Goal: Task Accomplishment & Management: Manage account settings

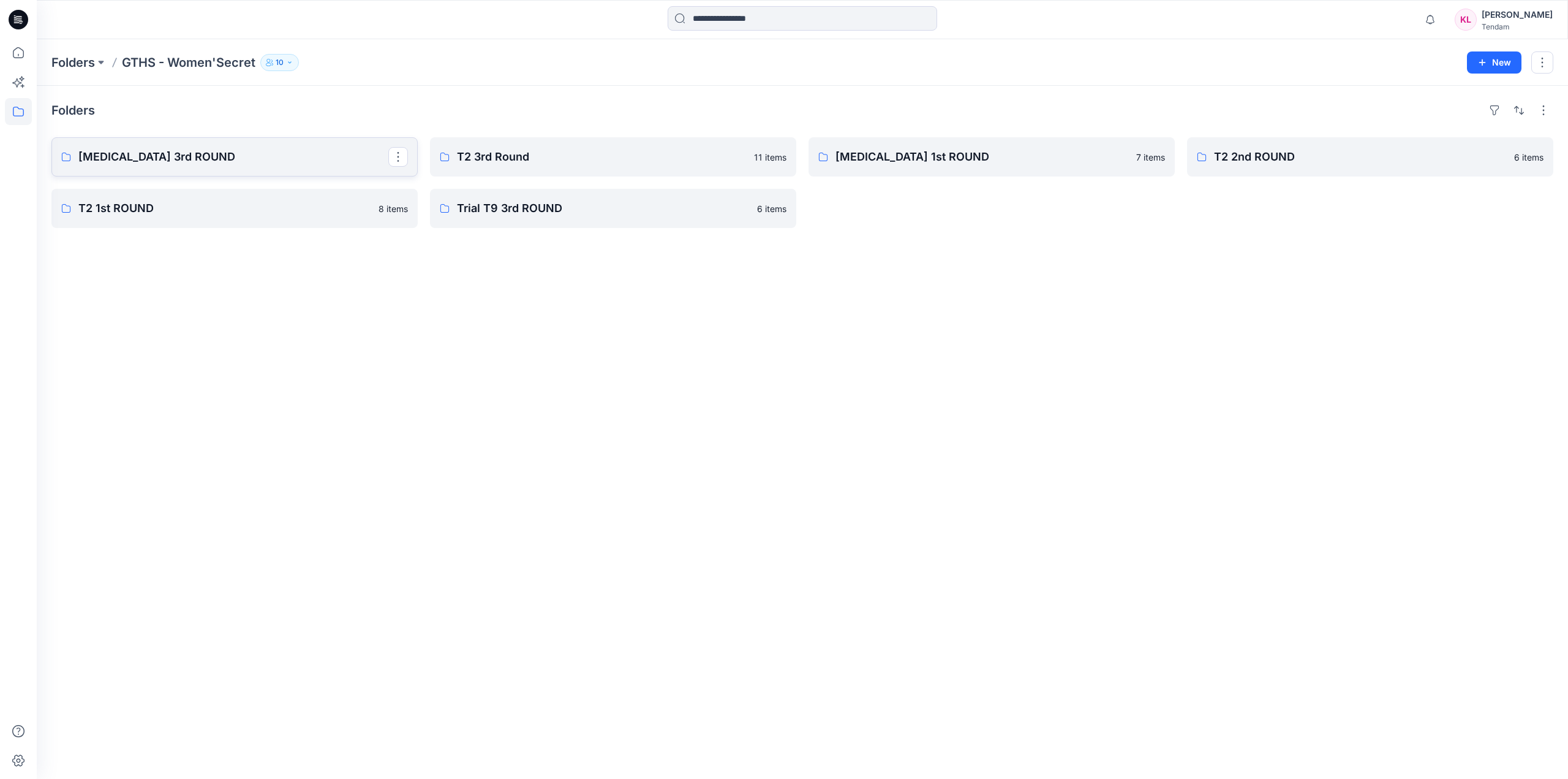
click at [289, 153] on p "[MEDICAL_DATA] 3rd ROUND" at bounding box center [233, 157] width 310 height 17
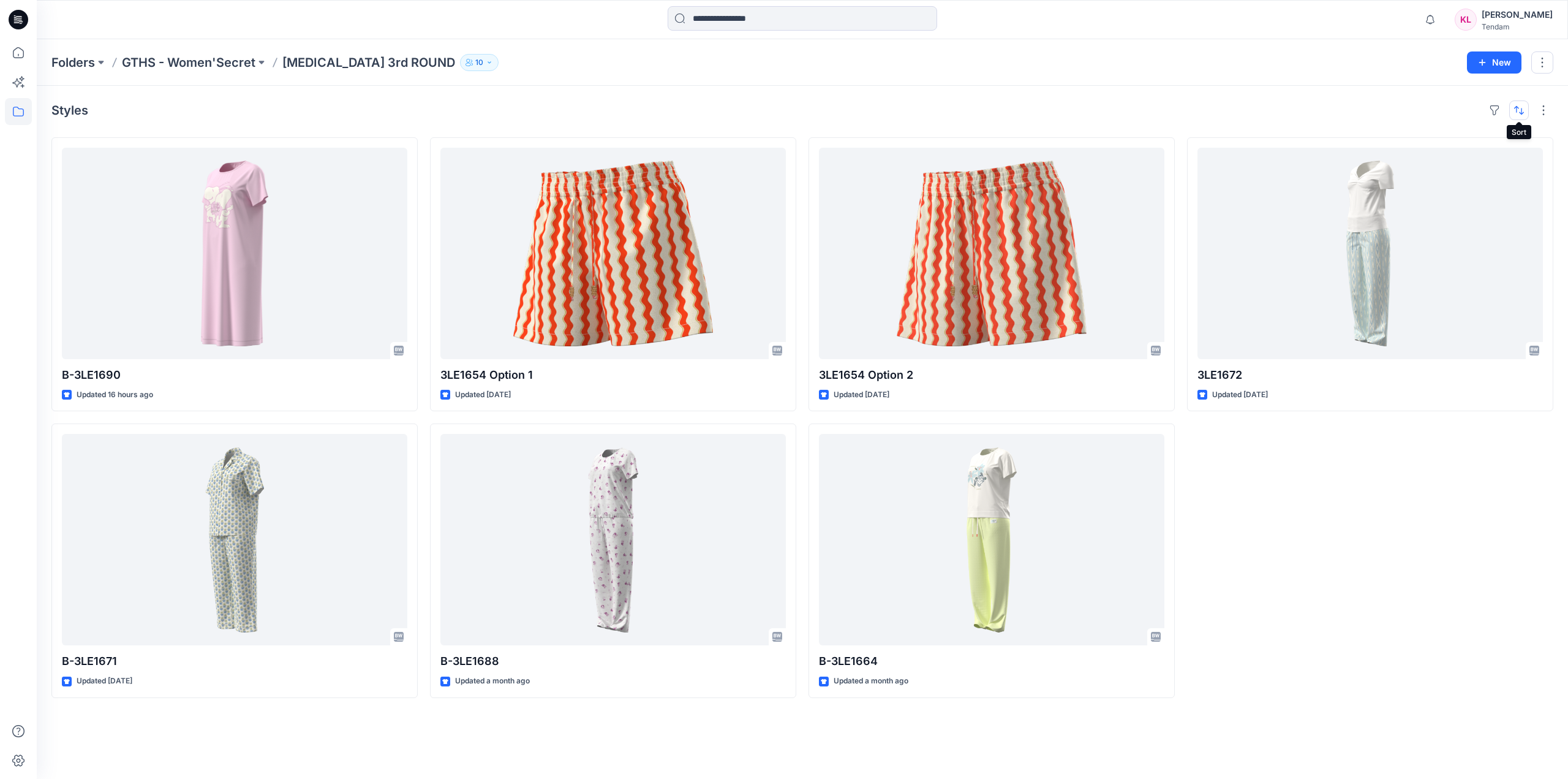
click at [1523, 112] on button "button" at bounding box center [1519, 110] width 20 height 20
click at [1470, 521] on div "3LE1672 Updated 2 days ago" at bounding box center [1370, 418] width 367 height 561
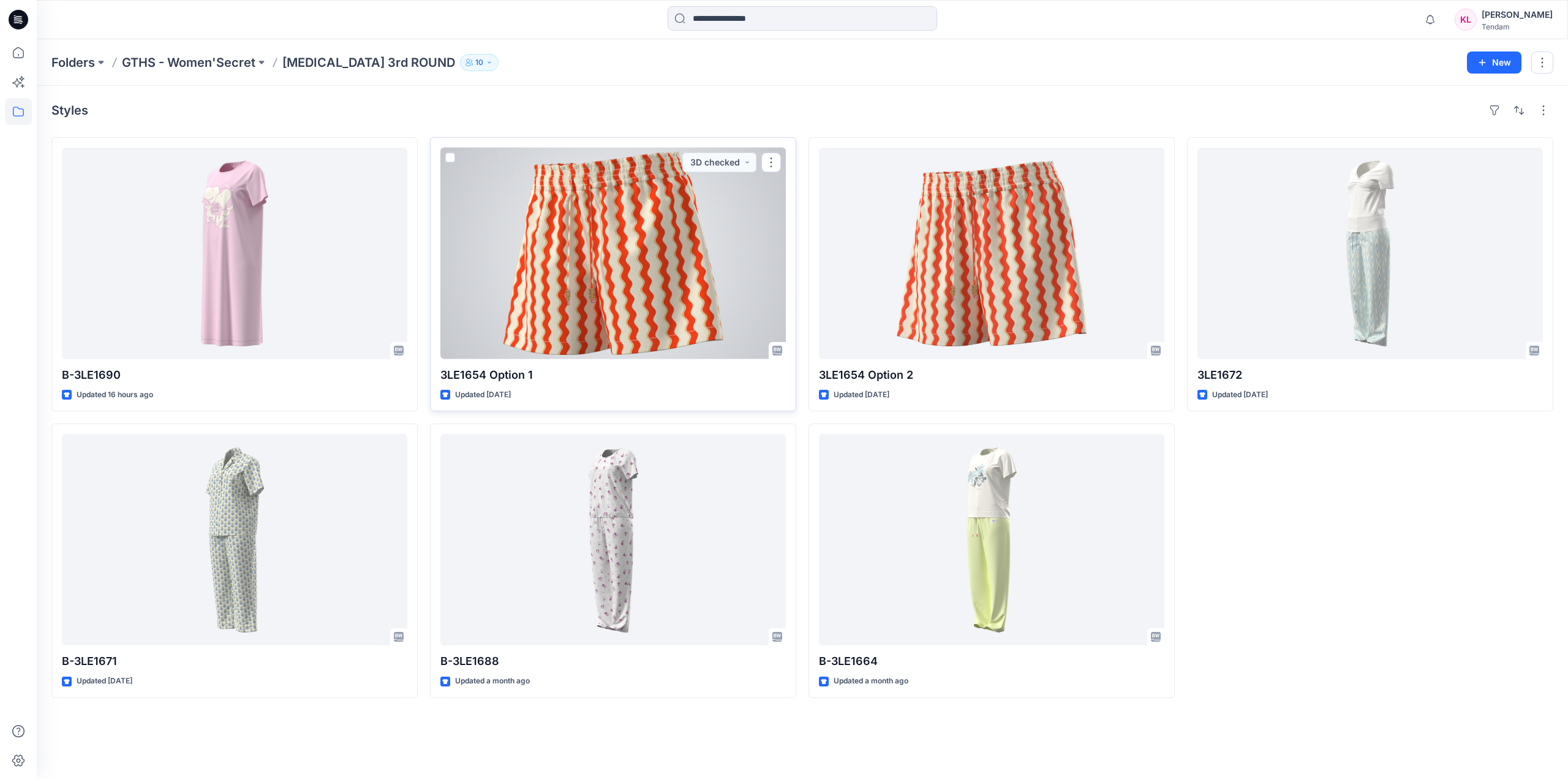
click at [639, 274] on div at bounding box center [613, 253] width 345 height 212
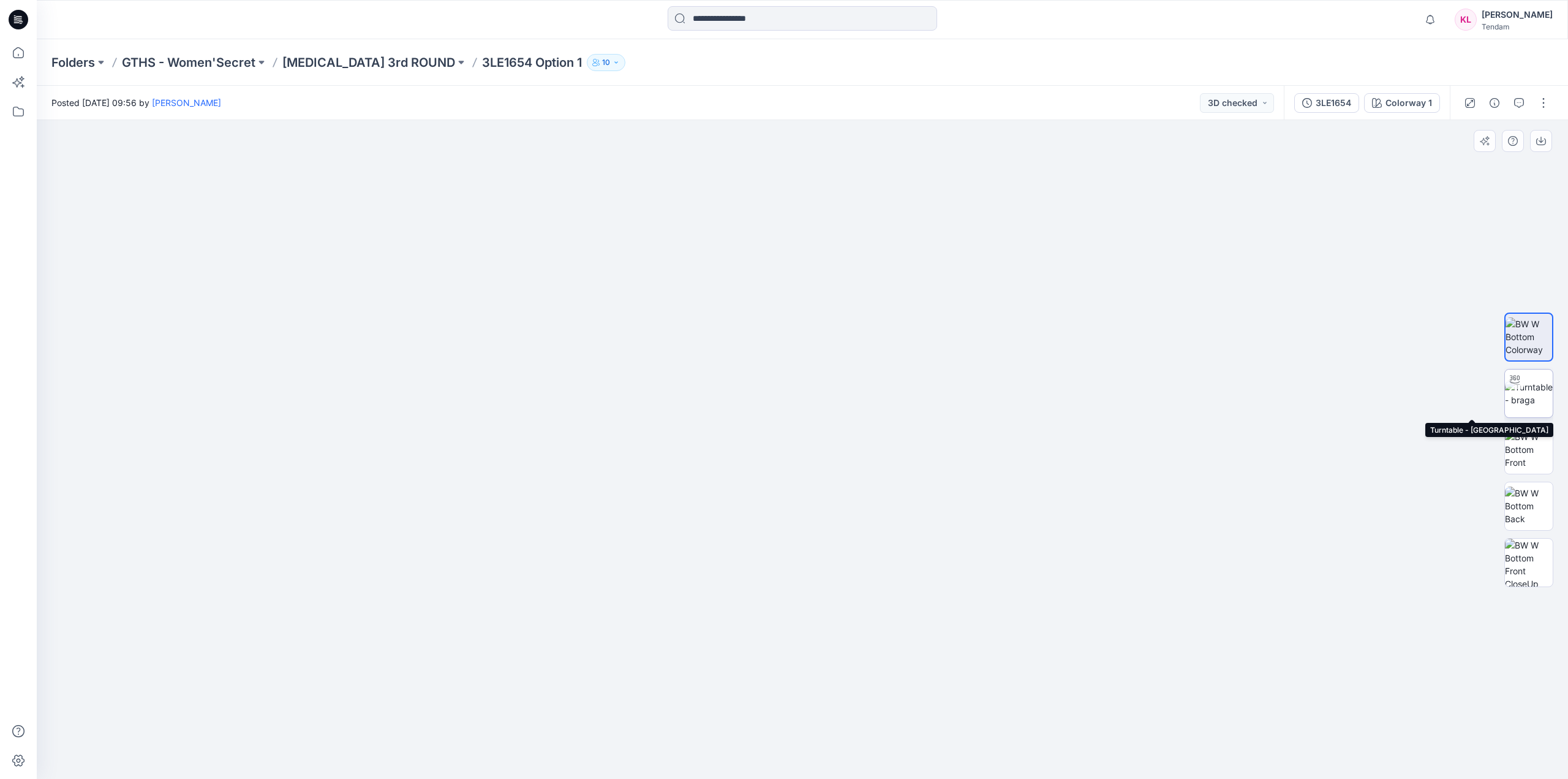
click at [1538, 386] on img at bounding box center [1529, 393] width 48 height 25
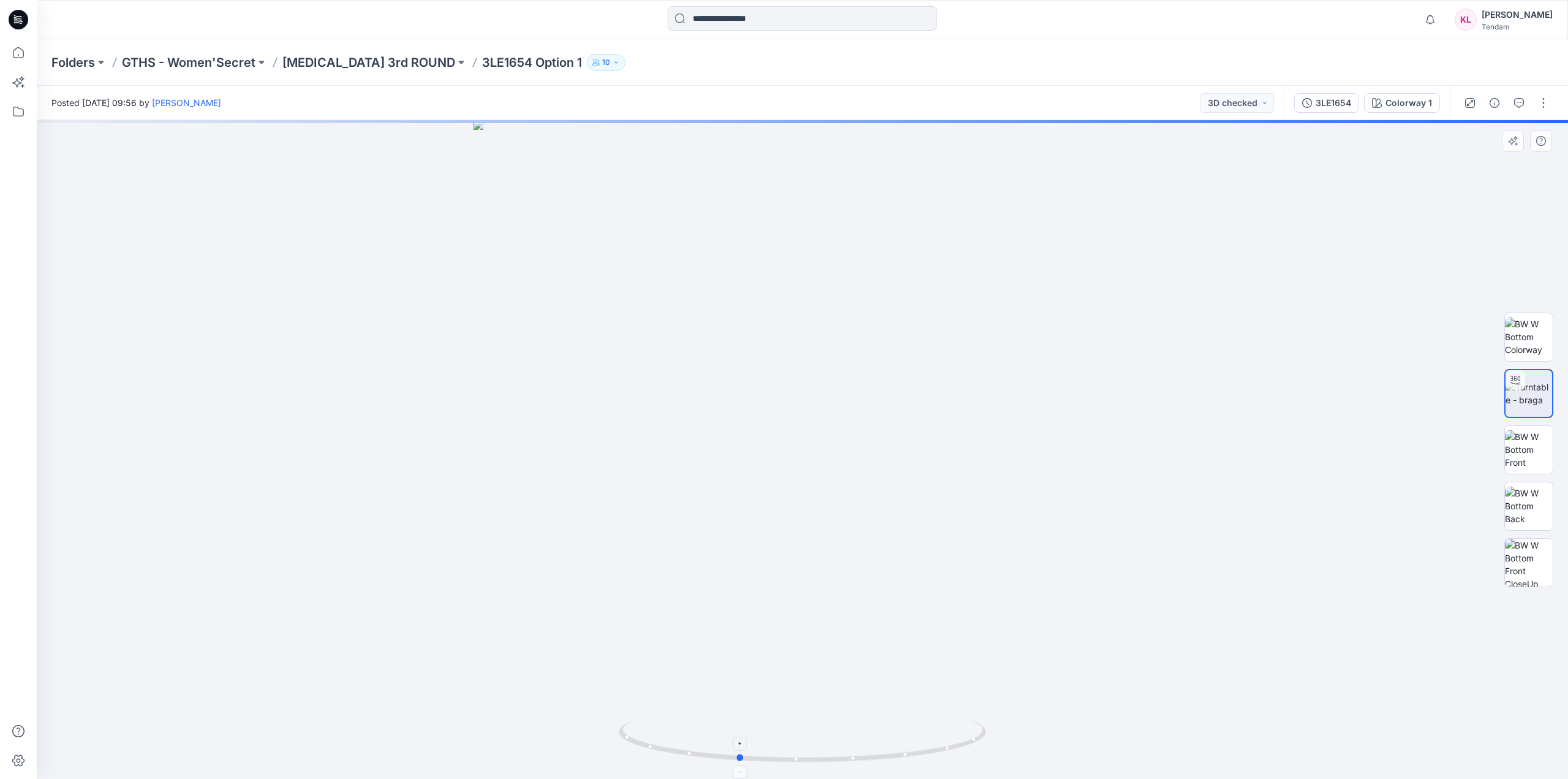
drag, startPoint x: 809, startPoint y: 765, endPoint x: 742, endPoint y: 765, distance: 67.0
click at [742, 765] on icon at bounding box center [804, 743] width 371 height 46
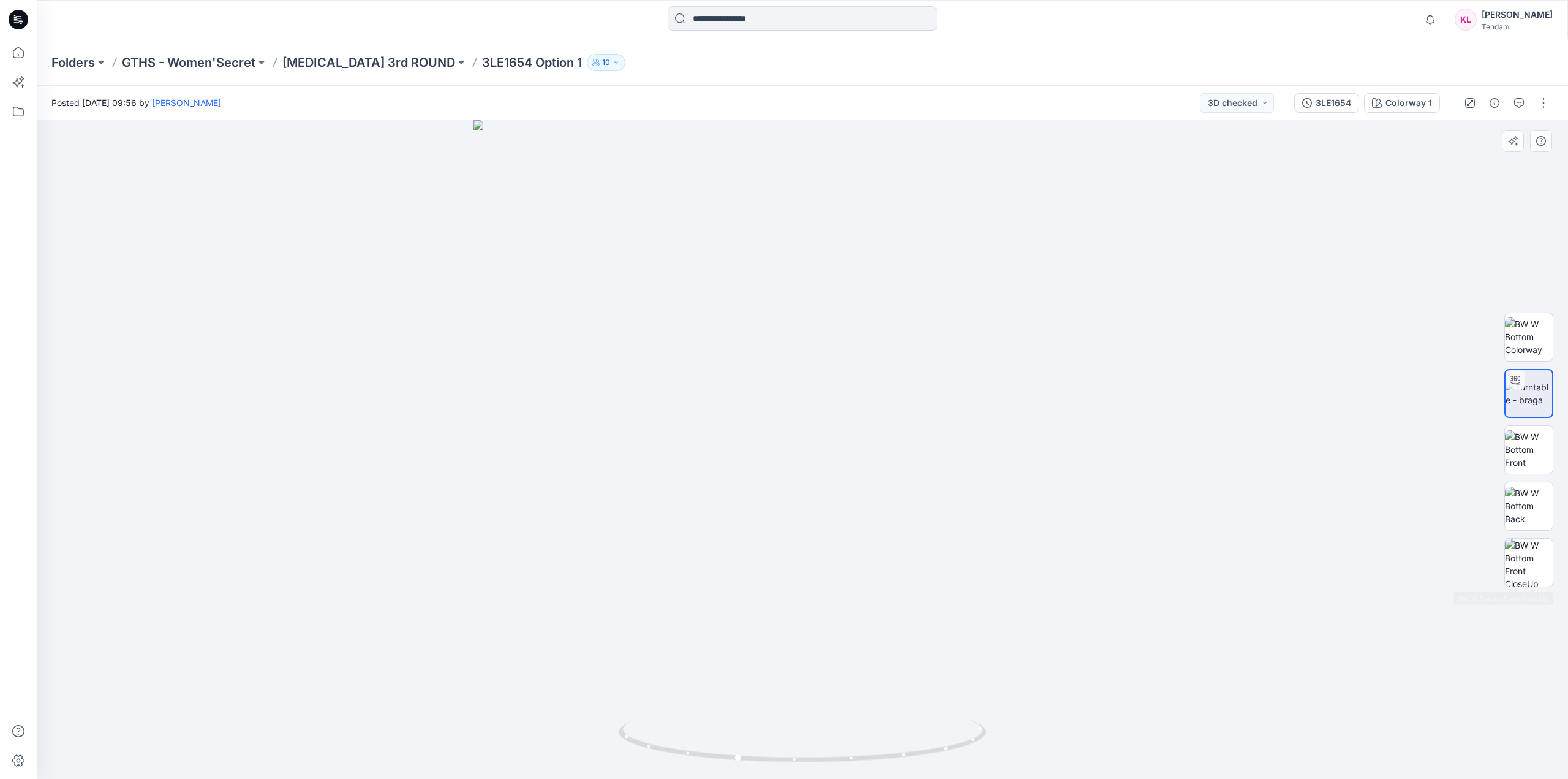
click at [1532, 589] on div at bounding box center [1528, 450] width 49 height 306
click at [1538, 572] on img at bounding box center [1529, 563] width 48 height 48
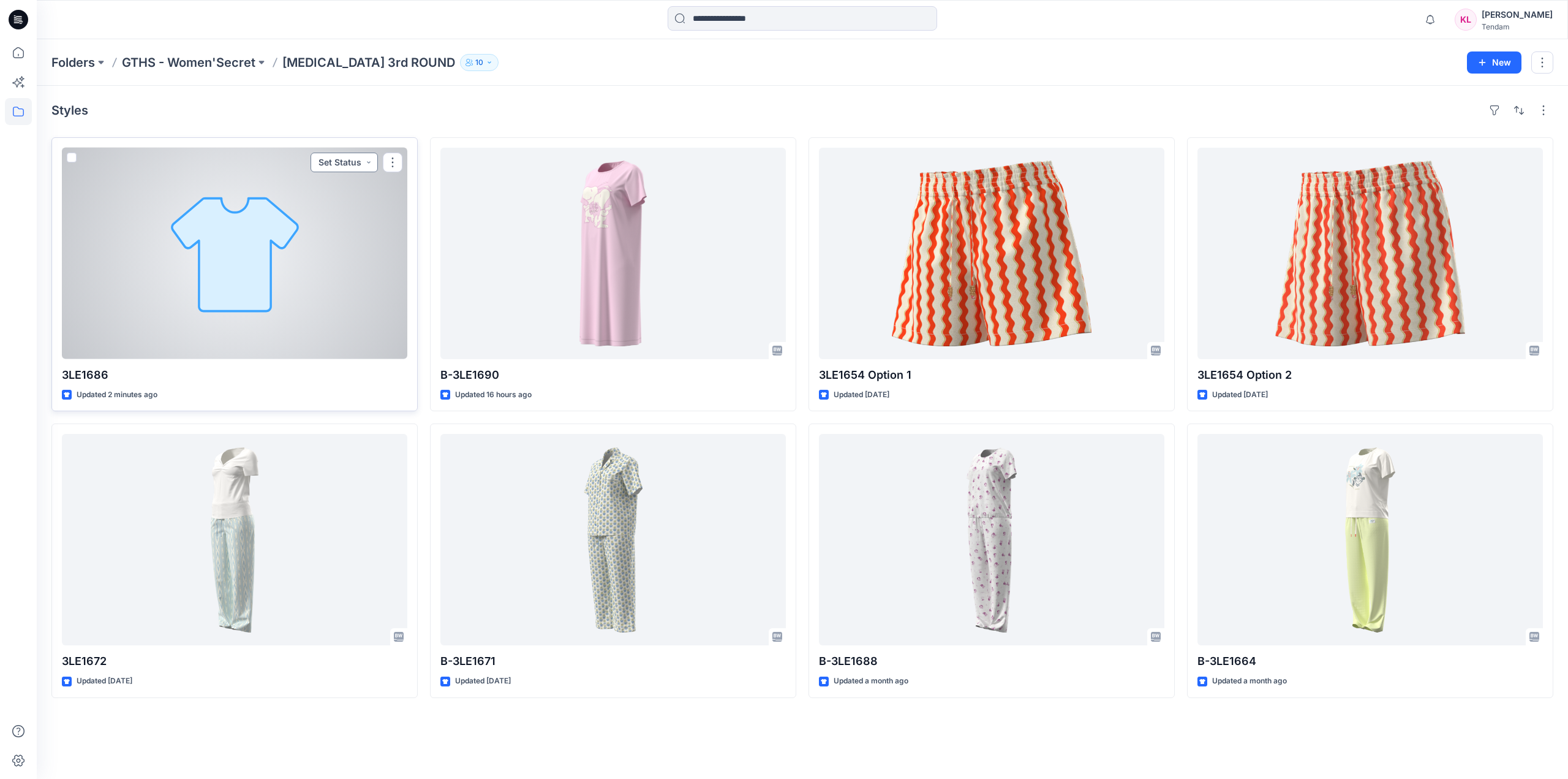
click at [361, 161] on button "Set Status" at bounding box center [344, 162] width 67 height 20
click at [321, 217] on p "3D checked" at bounding box center [317, 219] width 49 height 16
click at [352, 254] on div at bounding box center [234, 253] width 345 height 212
click at [361, 214] on div at bounding box center [234, 253] width 345 height 212
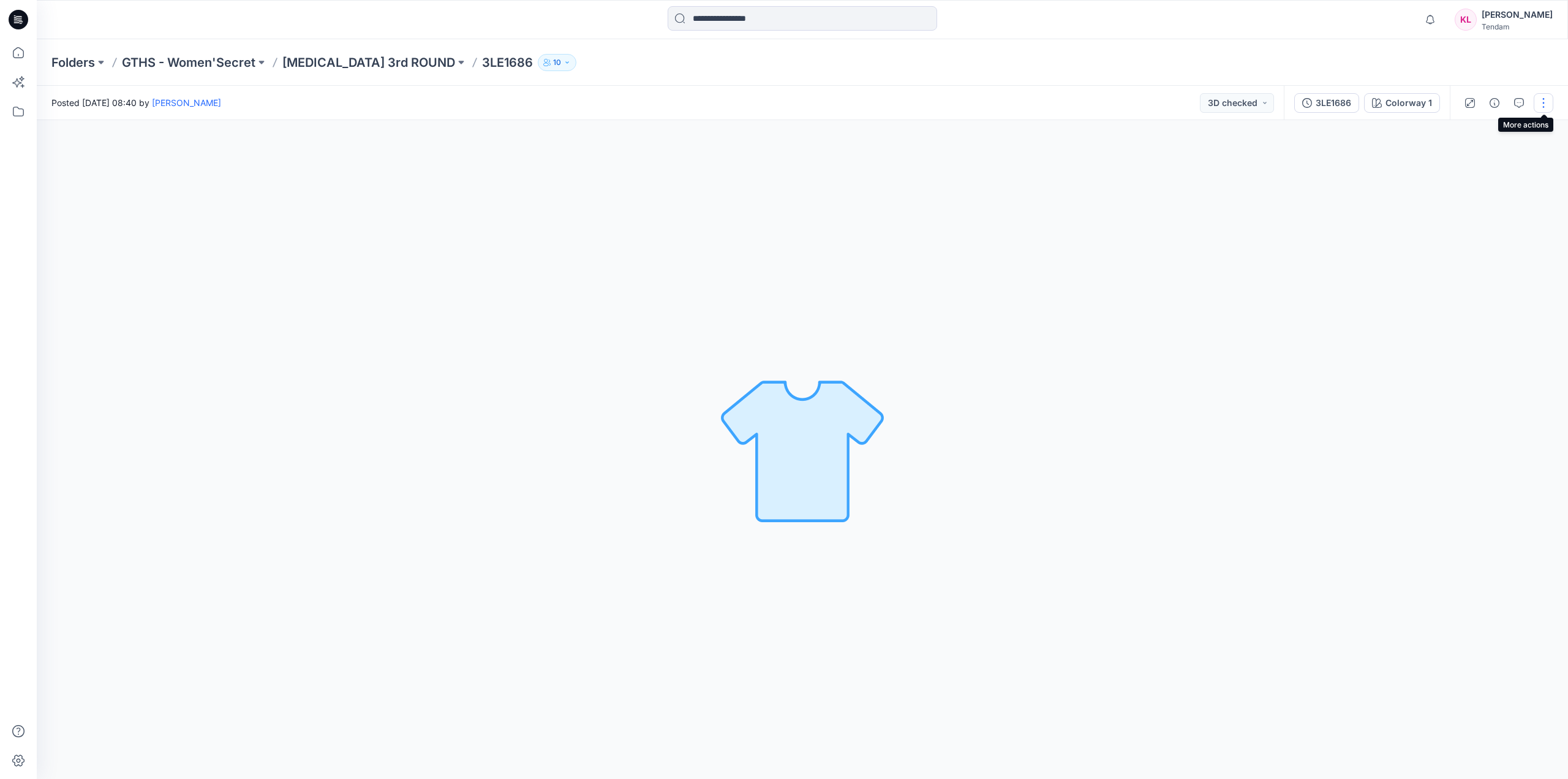
click at [1543, 105] on button "button" at bounding box center [1543, 103] width 20 height 20
click at [1479, 164] on button "Edit" at bounding box center [1492, 166] width 113 height 23
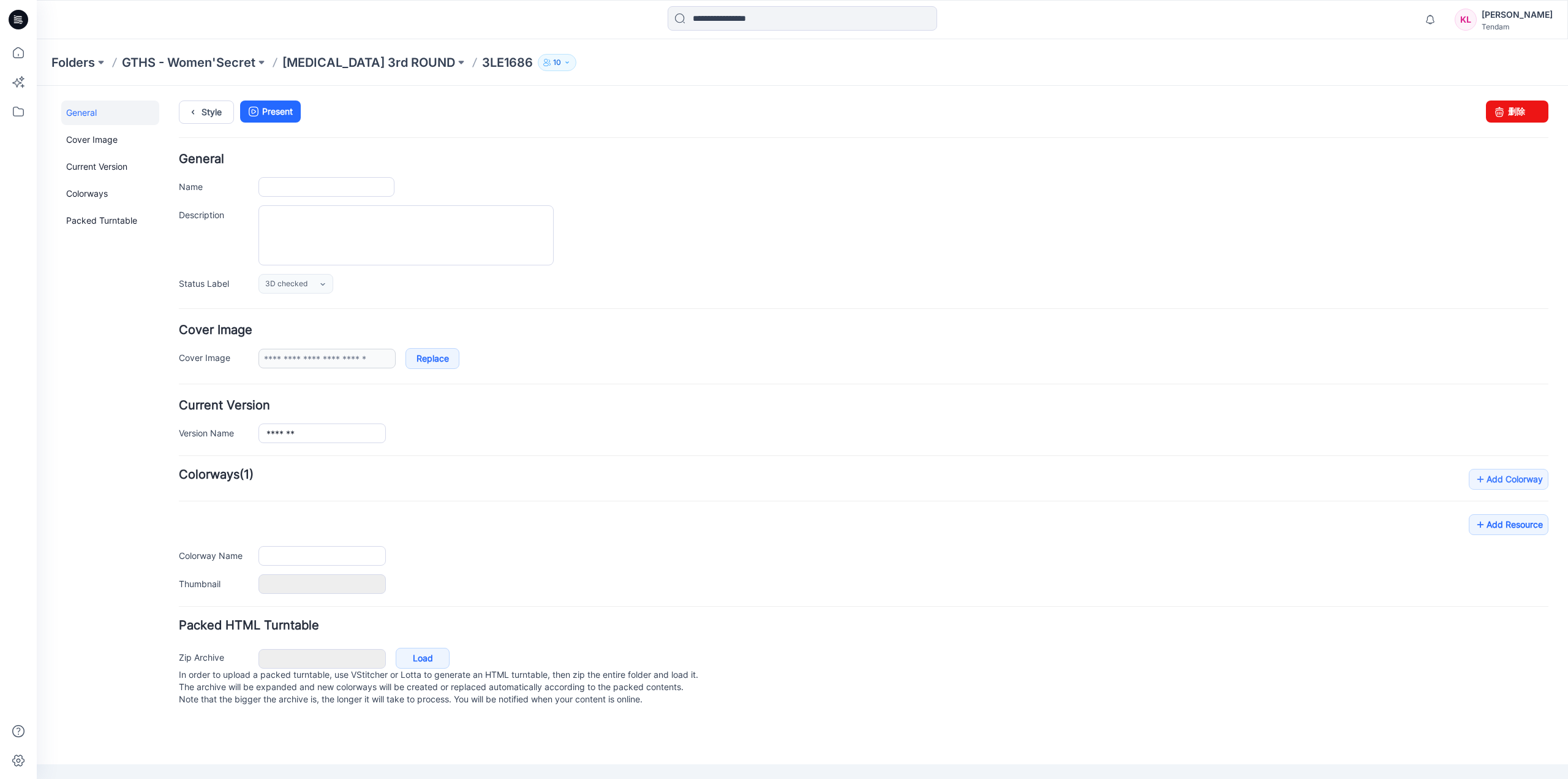
type input "*******"
type input "**********"
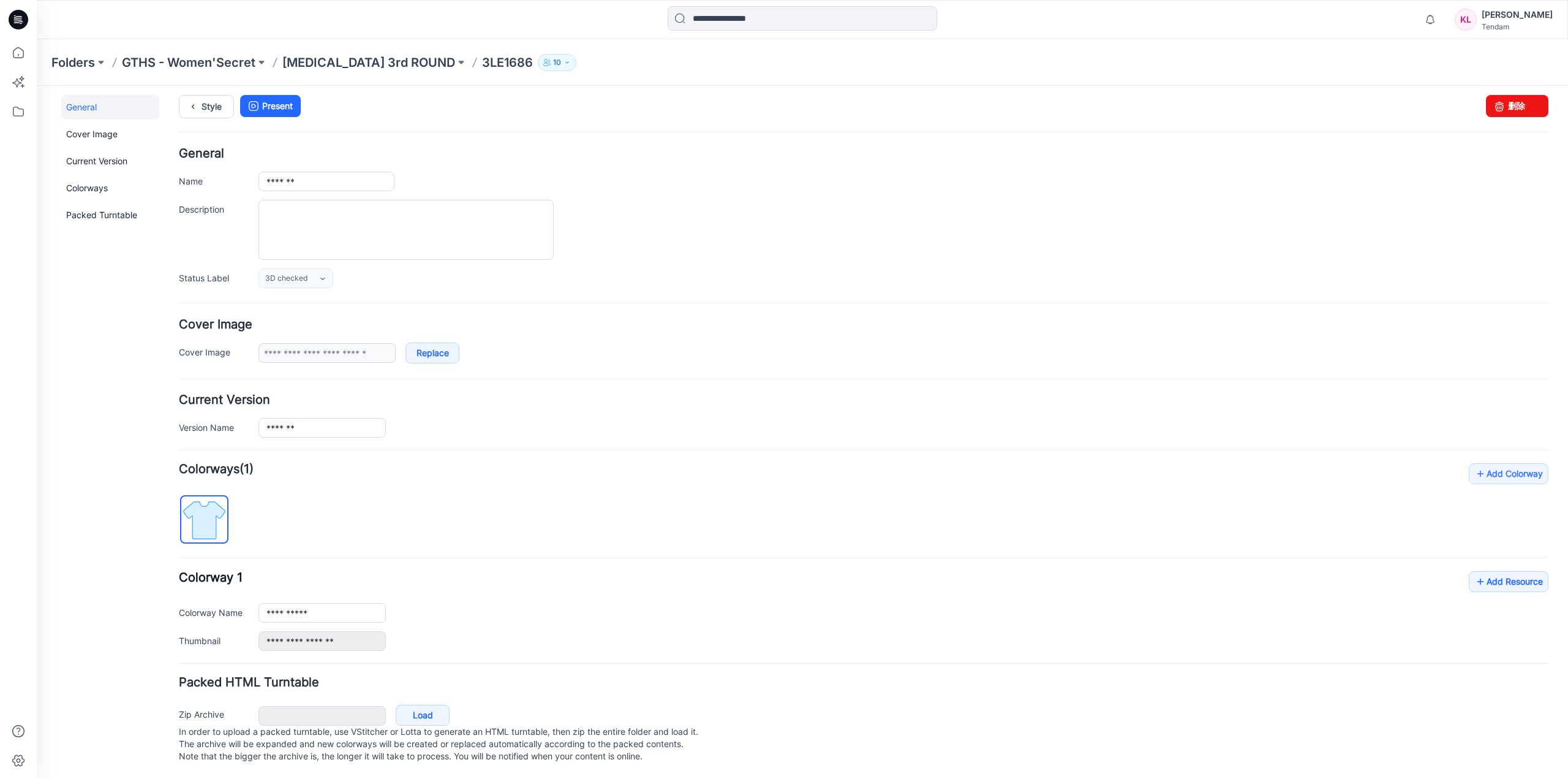
scroll to position [18, 0]
drag, startPoint x: 876, startPoint y: 128, endPoint x: 1521, endPoint y: 92, distance: 646.0
click at [1521, 95] on link "删除" at bounding box center [1517, 106] width 62 height 22
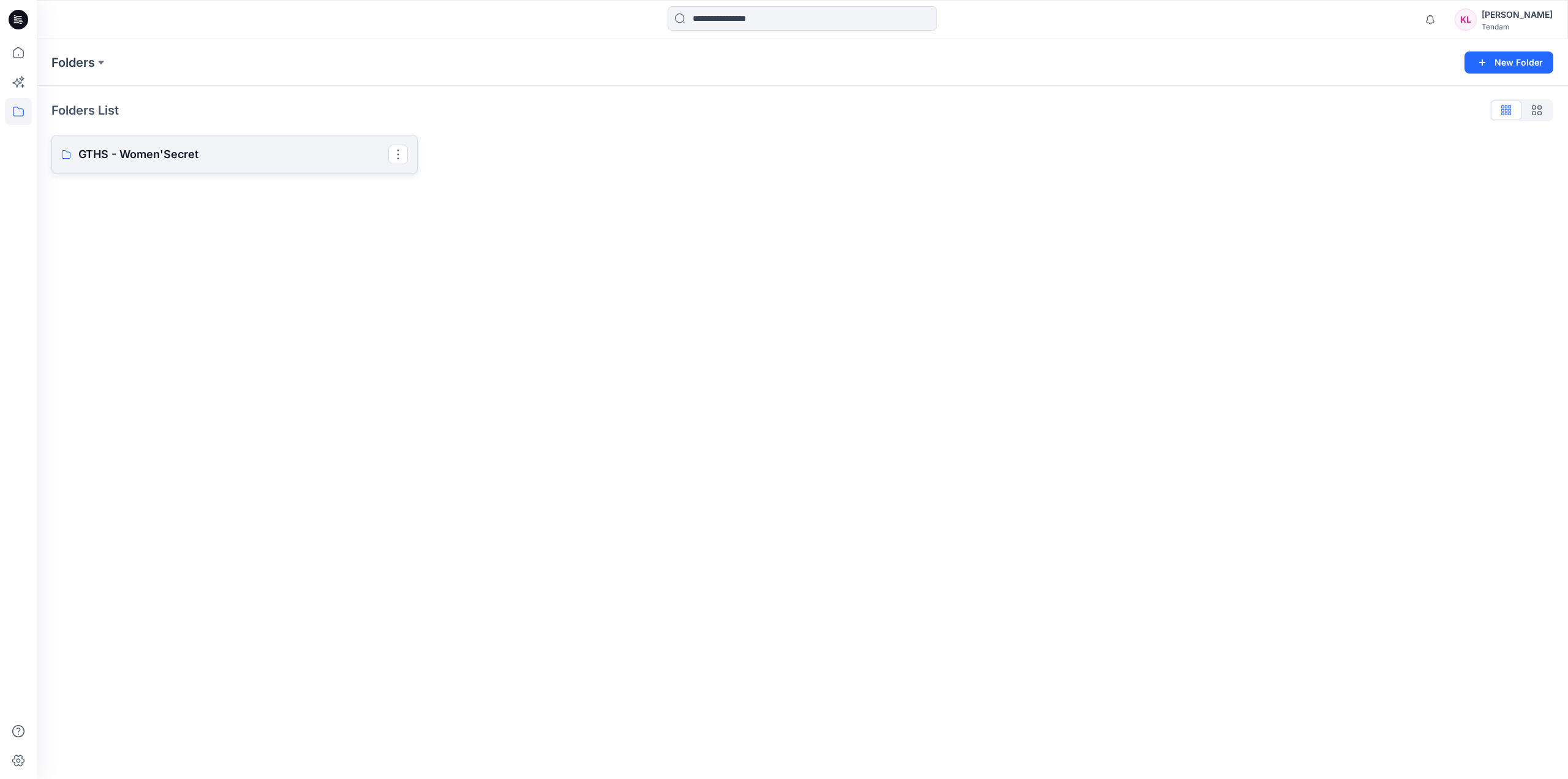
click at [294, 158] on p "GTHS - Women'Secret" at bounding box center [233, 154] width 310 height 17
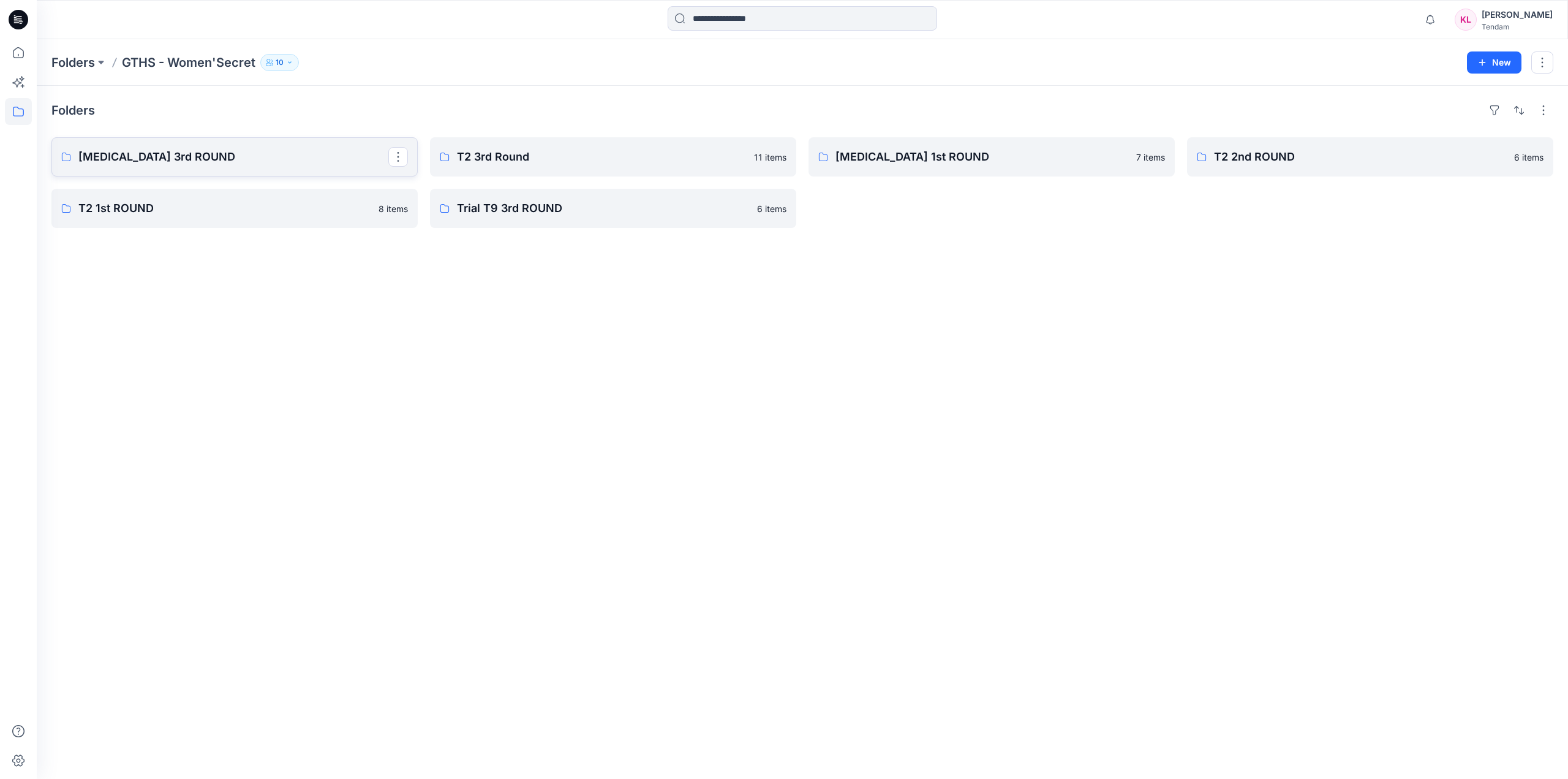
click at [328, 160] on p "[MEDICAL_DATA] 3rd ROUND" at bounding box center [233, 157] width 310 height 17
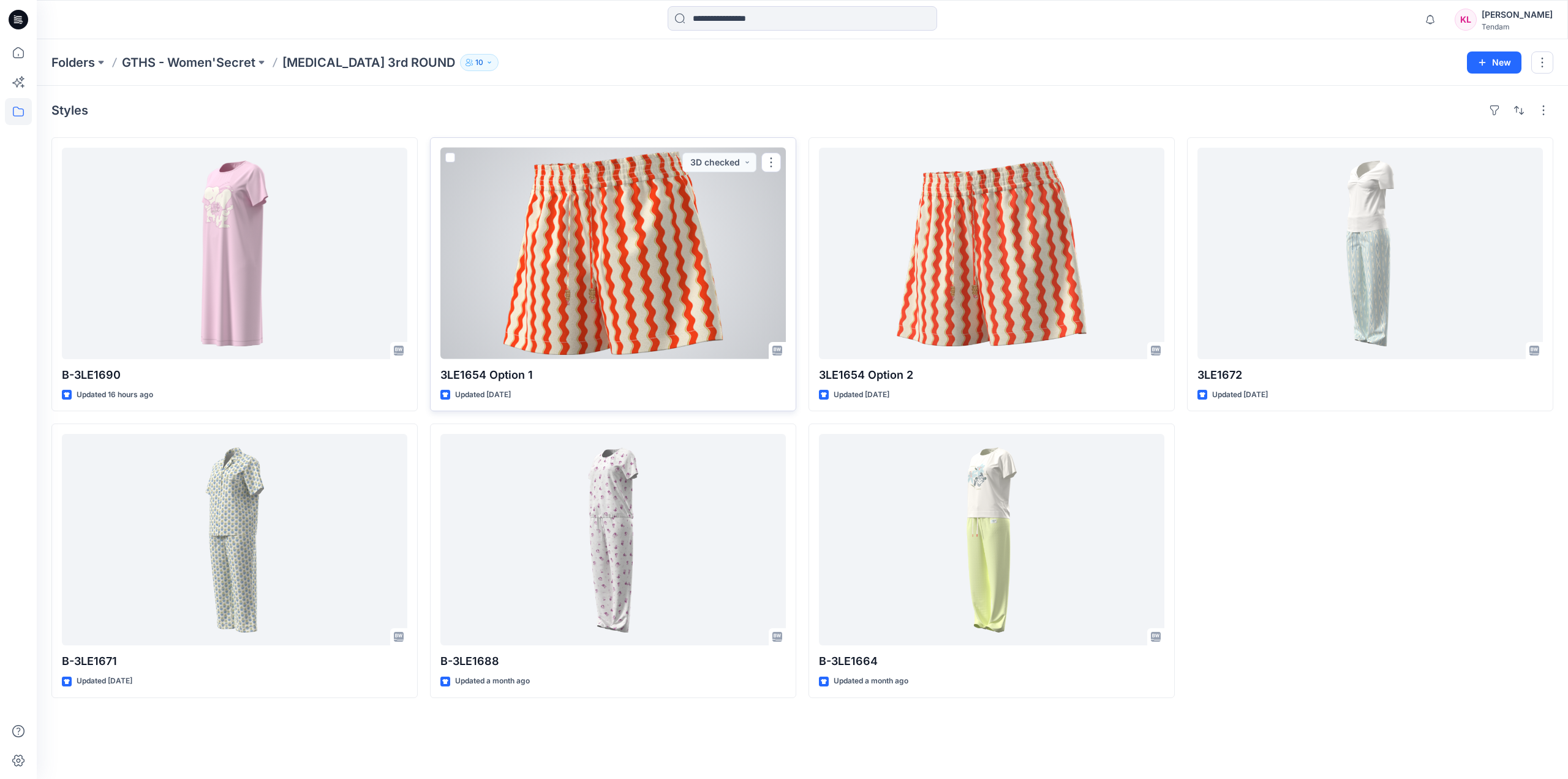
click at [636, 272] on div at bounding box center [613, 253] width 345 height 212
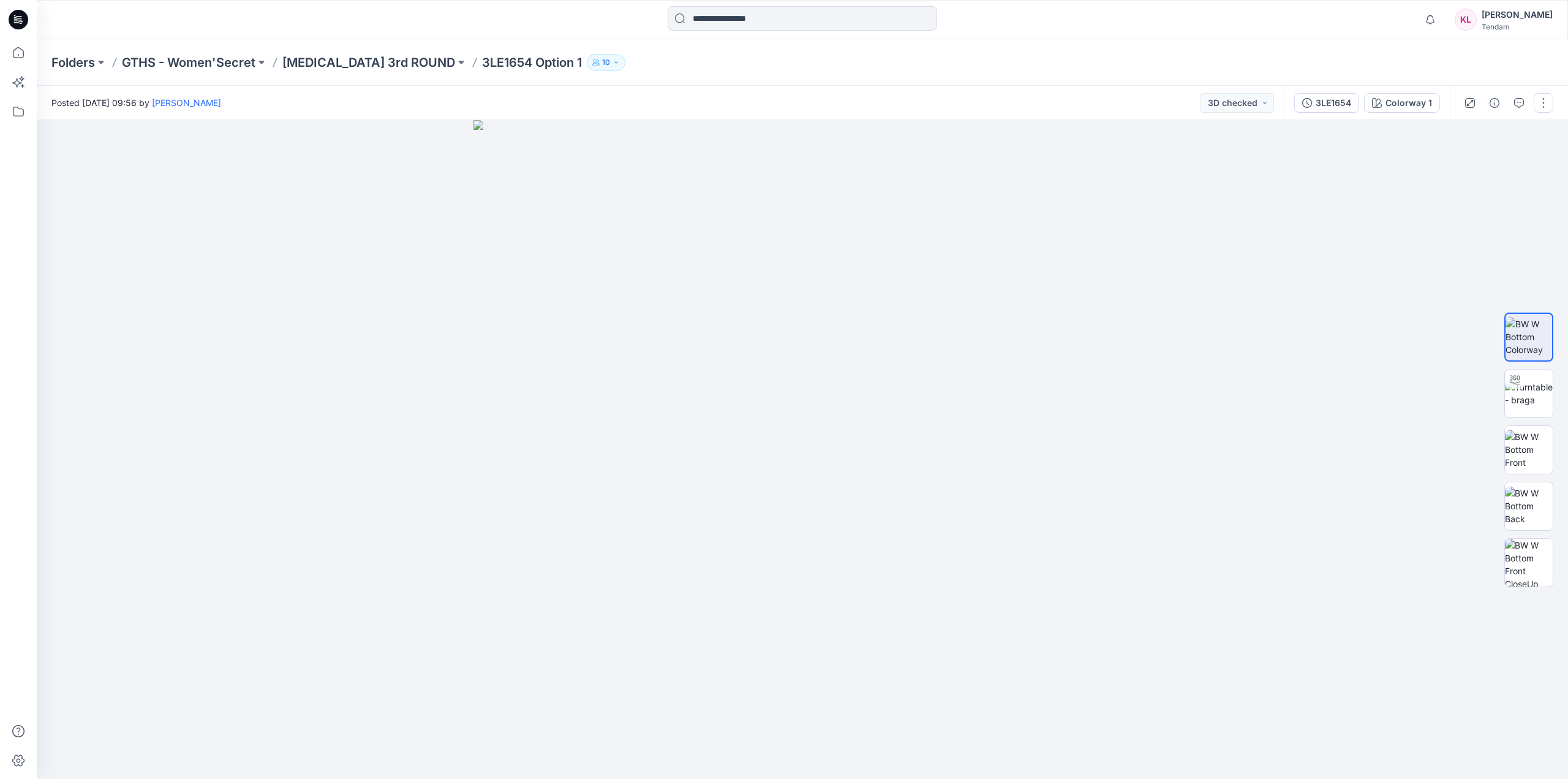
click at [1543, 101] on button "button" at bounding box center [1543, 103] width 20 height 20
click at [1515, 193] on button "Edit" at bounding box center [1492, 193] width 113 height 23
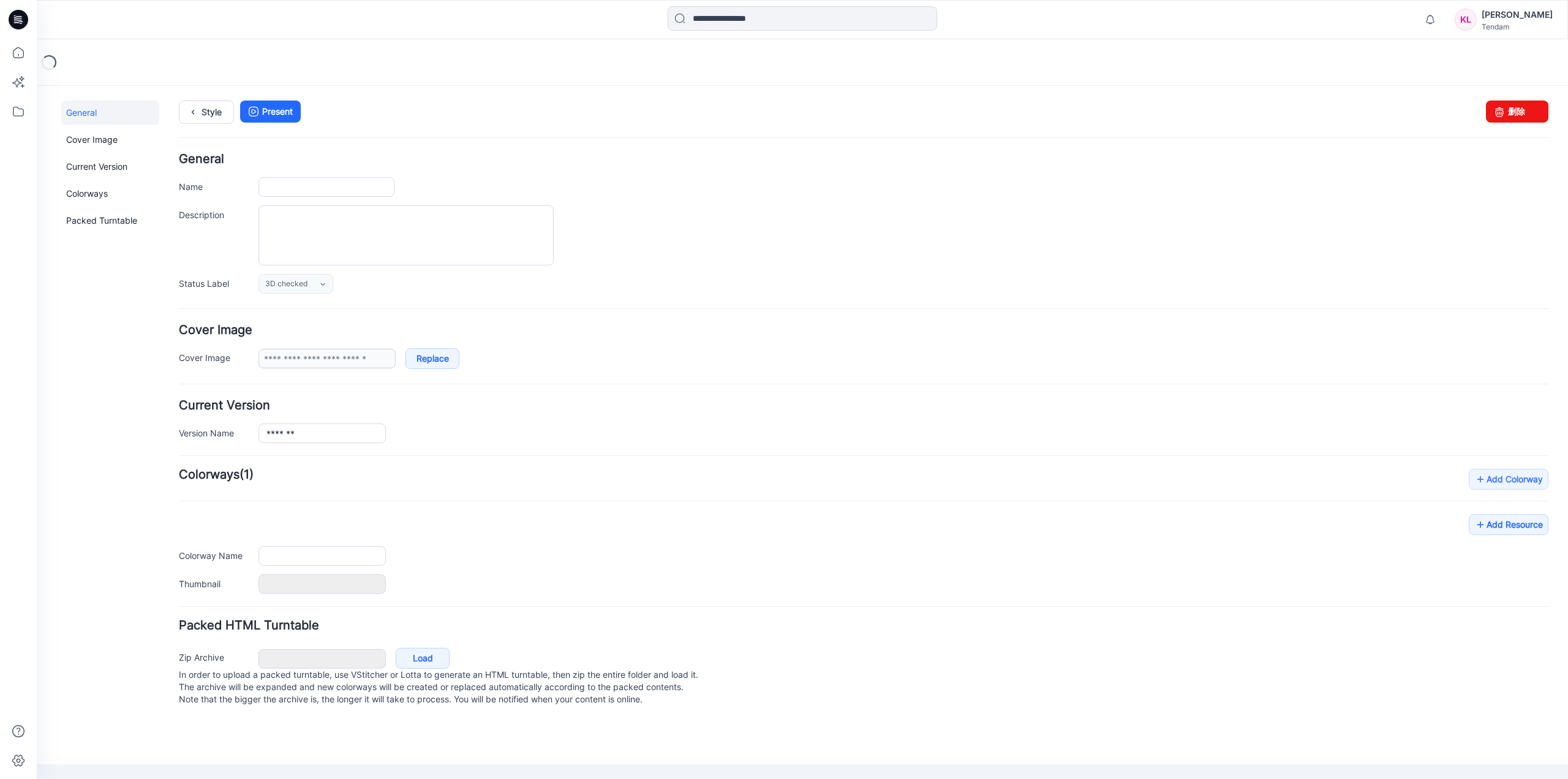
type input "**********"
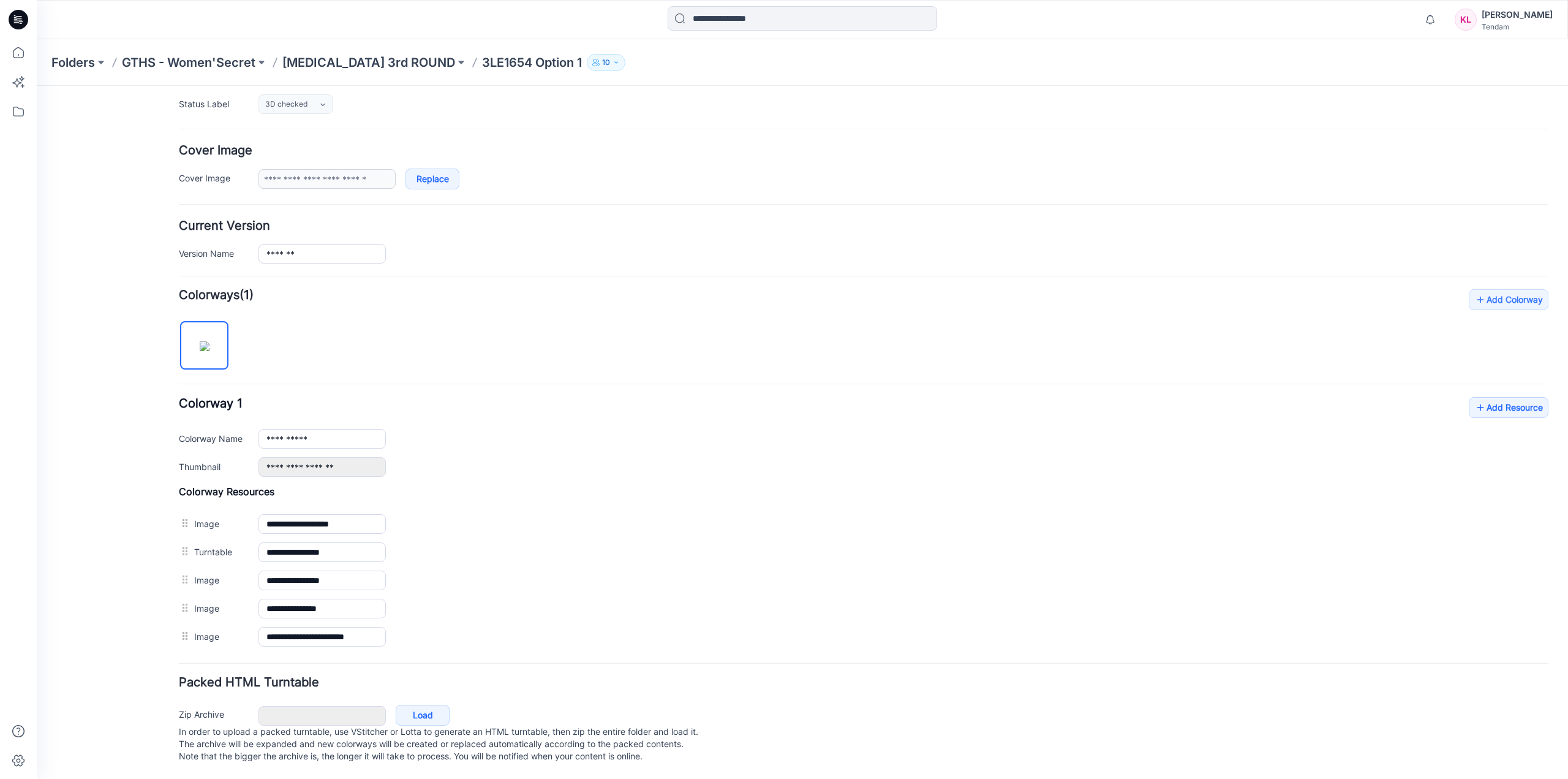
scroll to position [192, 0]
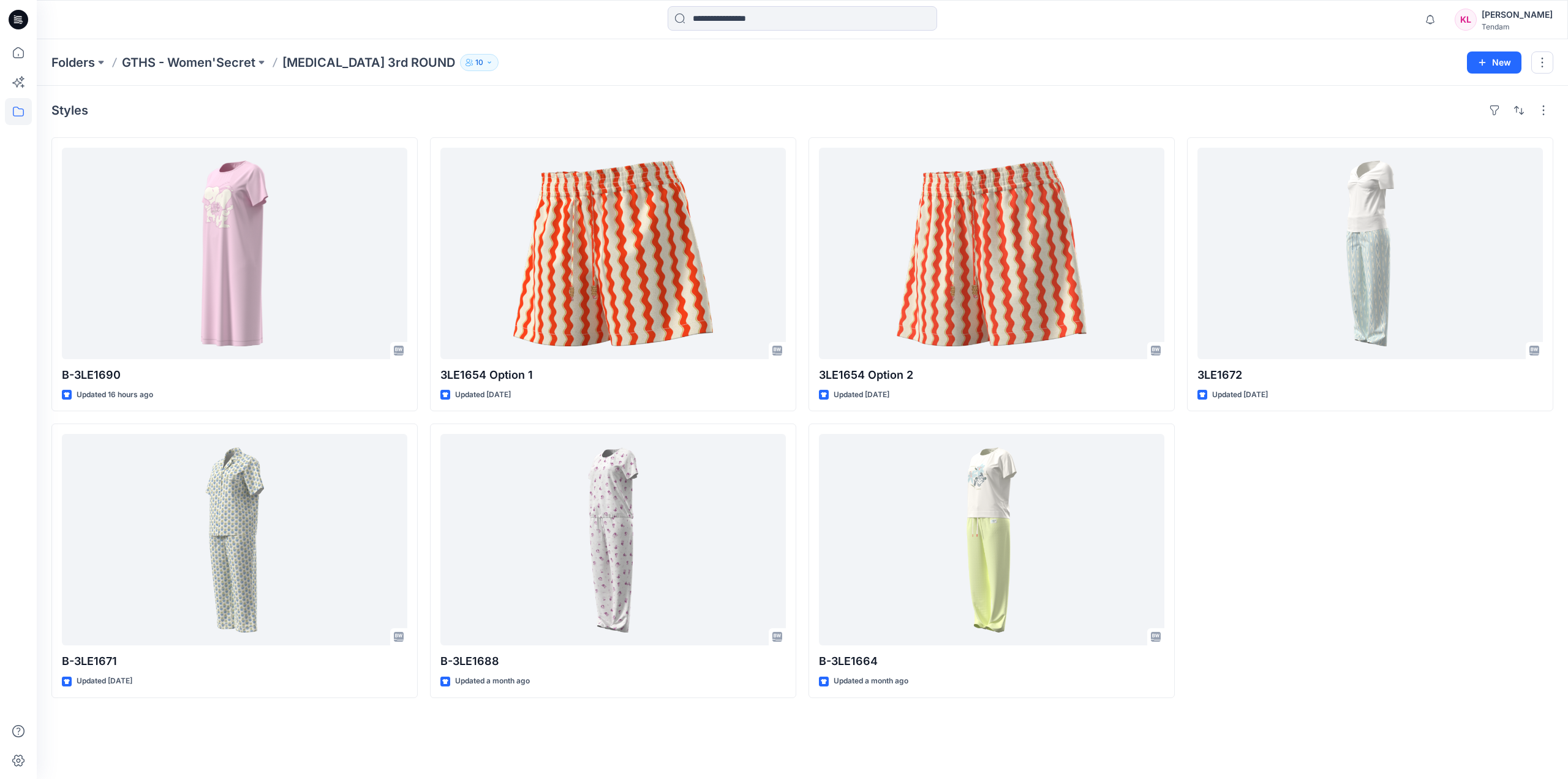
click at [1452, 591] on div "3LE1672 Updated 2 days ago" at bounding box center [1370, 418] width 367 height 561
click at [1269, 28] on div "Notifications Marta Miquel has invited you to the Folder GTHS - Women'Secret 39…" at bounding box center [803, 19] width 1531 height 27
click at [1498, 521] on div "3LE1672 Updated 2 days ago" at bounding box center [1370, 418] width 367 height 561
click at [1503, 61] on button "New" at bounding box center [1494, 63] width 54 height 22
click at [606, 43] on div "Folders GTHS - Women'Secret T3 3rd ROUND 10 New New Style New Folder" at bounding box center [803, 63] width 1532 height 47
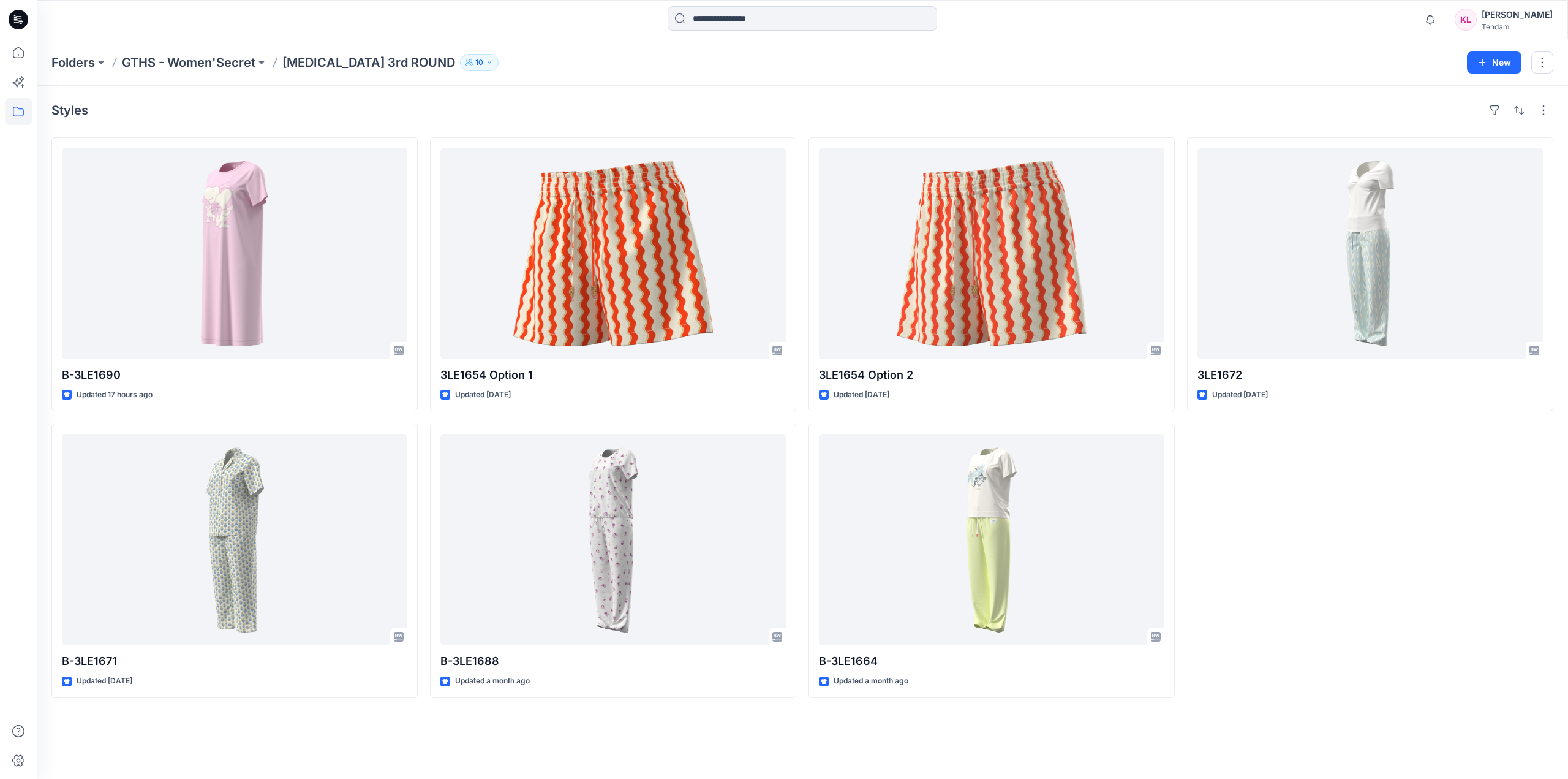
click at [1540, 14] on div "[PERSON_NAME]" at bounding box center [1517, 14] width 71 height 14
click at [1225, 53] on div "Folders GTHS - Women'Secret T3 3rd ROUND 10 New" at bounding box center [803, 63] width 1532 height 47
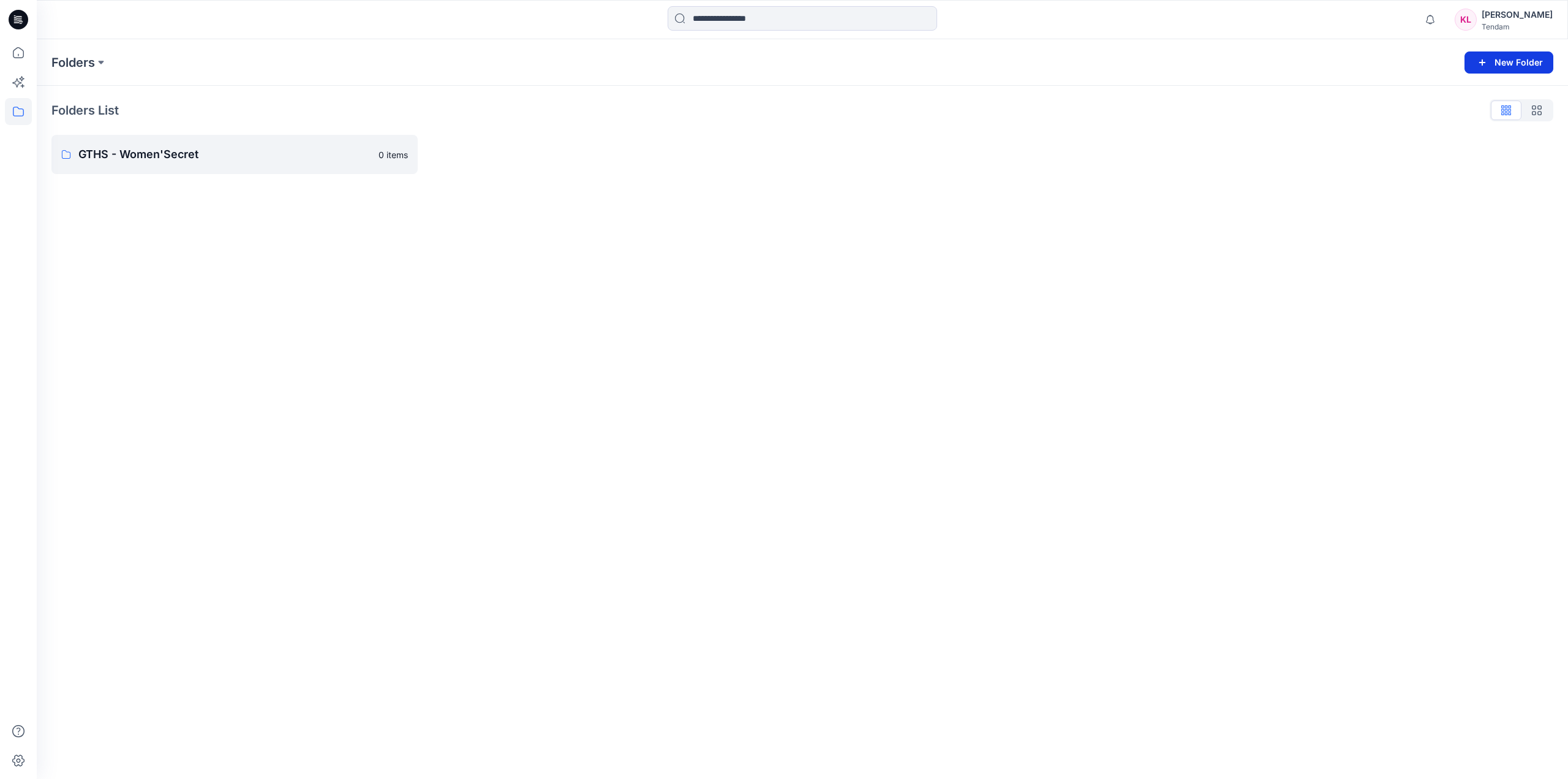
click at [1520, 58] on button "New Folder" at bounding box center [1508, 63] width 89 height 22
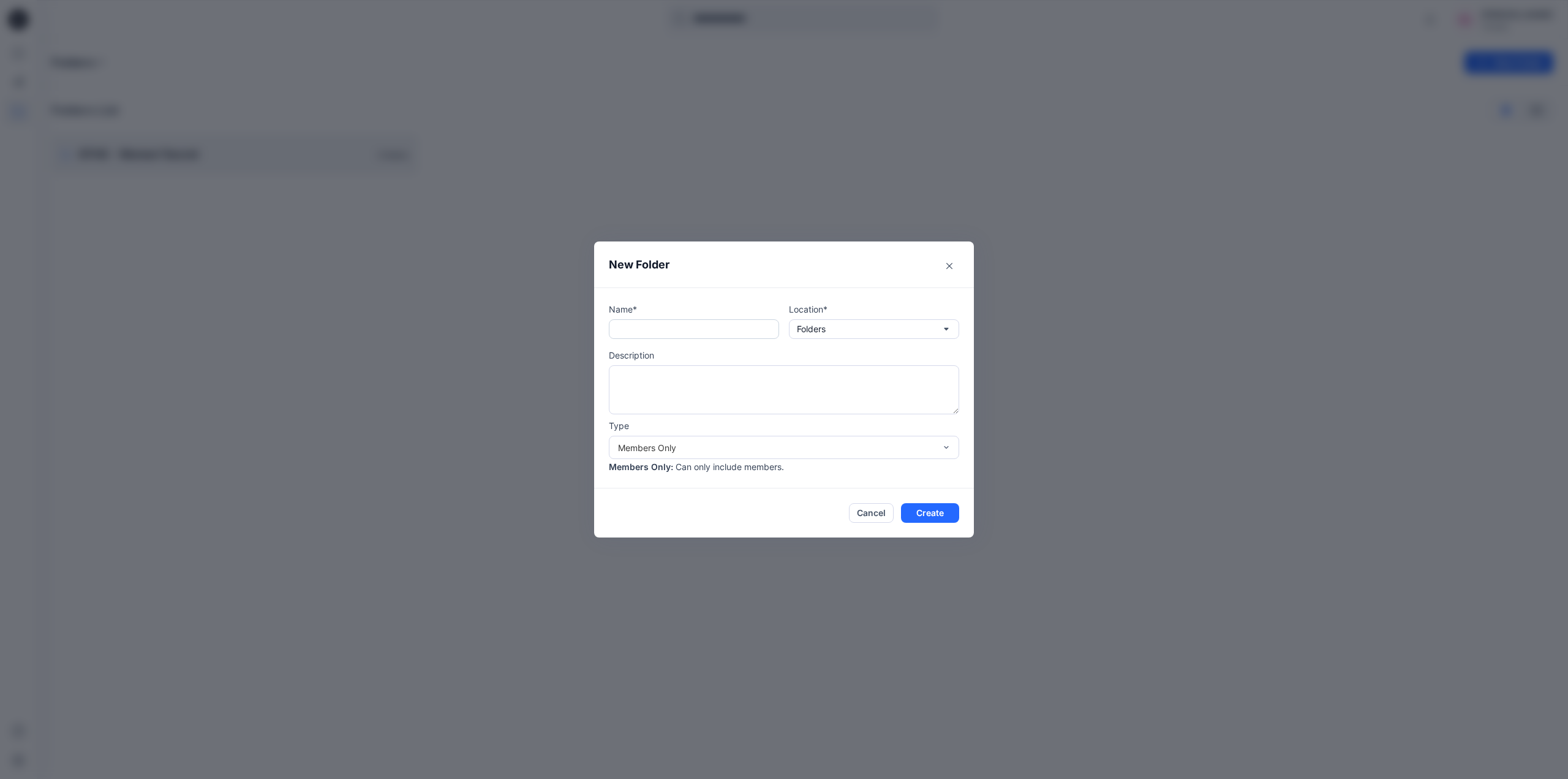
click at [676, 328] on input "text" at bounding box center [694, 329] width 170 height 20
paste input "**********"
type input "**********"
click at [949, 263] on icon "Close" at bounding box center [949, 266] width 6 height 6
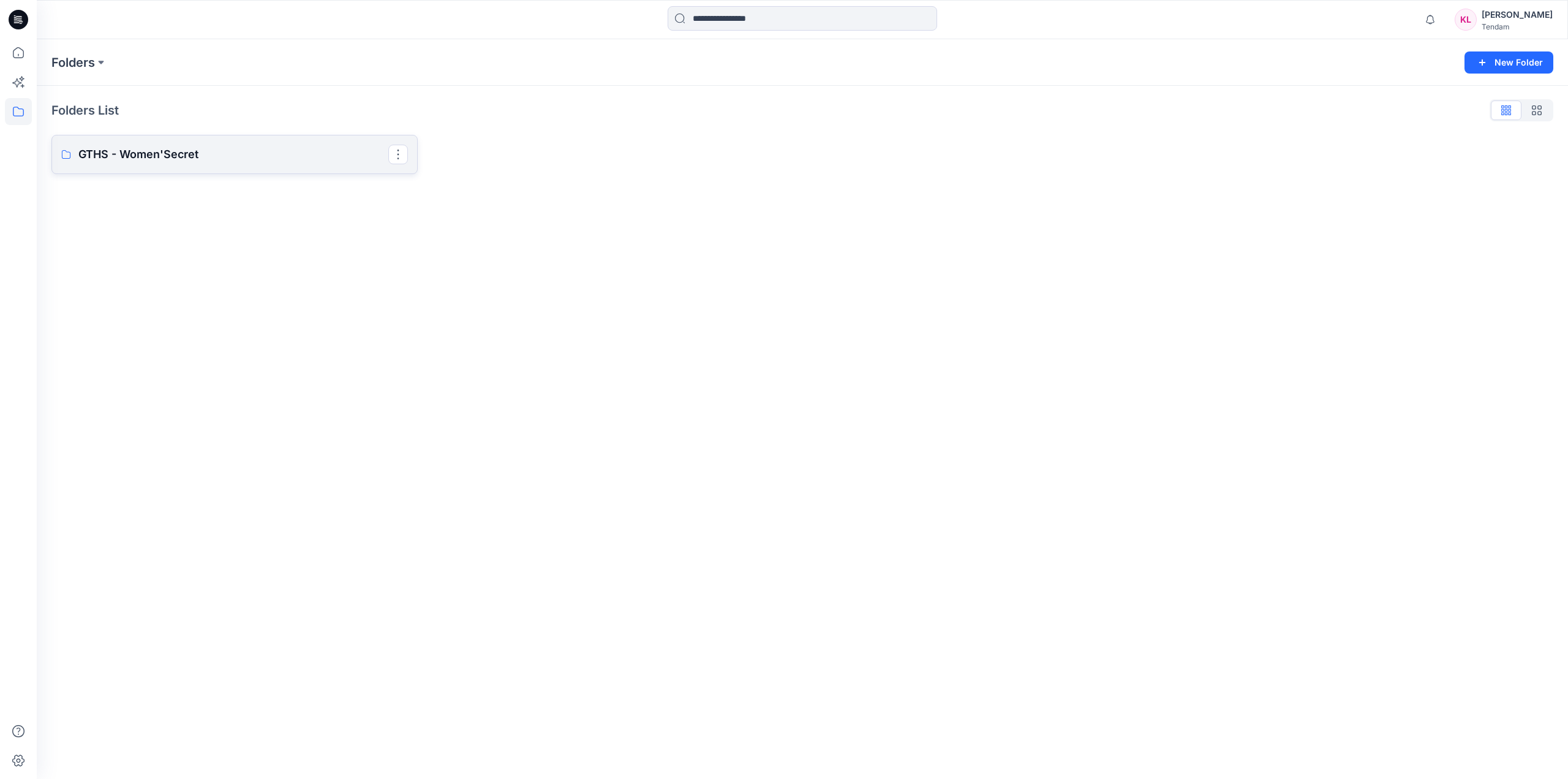
click at [354, 153] on p "GTHS - Women'Secret" at bounding box center [233, 154] width 310 height 17
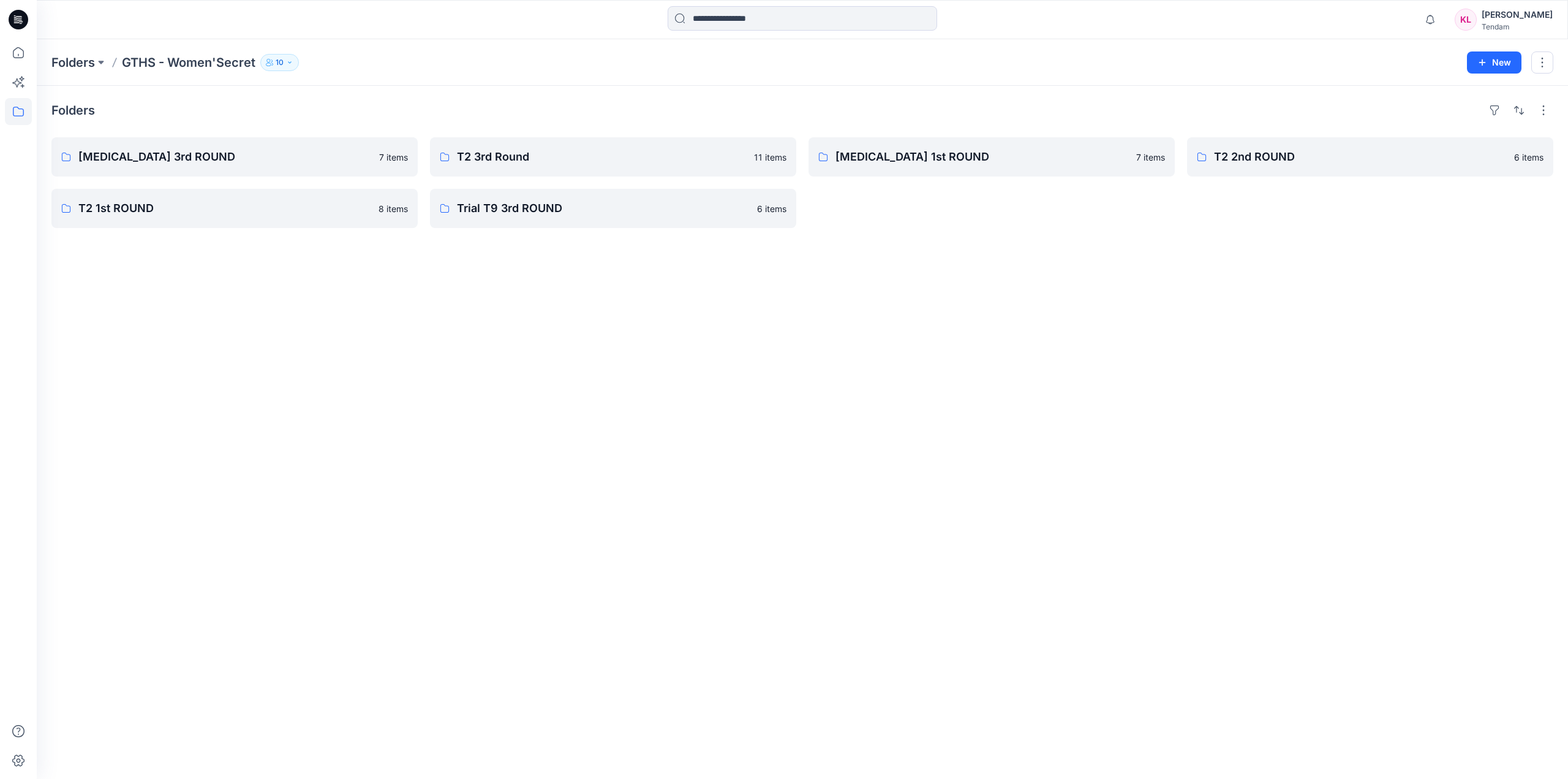
drag, startPoint x: 78, startPoint y: 1, endPoint x: 92, endPoint y: 179, distance: 178.5
click at [177, 379] on div "Folders T3 3rd ROUND 7 items T2 1st ROUND 8 items T2 3rd Round 11 items Trial T…" at bounding box center [803, 432] width 1532 height 693
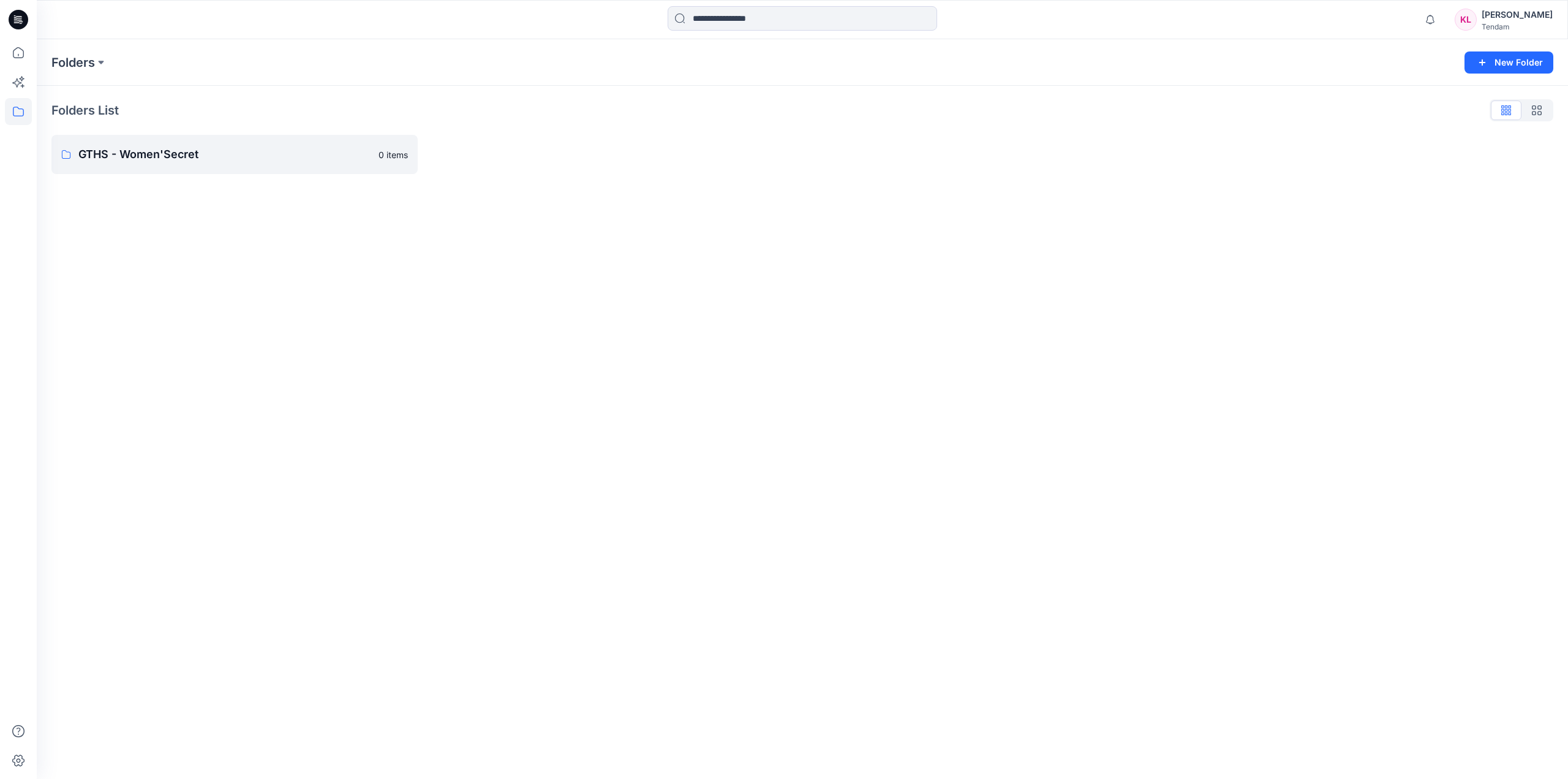
click at [557, 611] on div "Folders New Folder Folders List GTHS - Women'Secret 0 items" at bounding box center [803, 409] width 1532 height 740
click at [1530, 65] on button "New Folder" at bounding box center [1508, 63] width 89 height 22
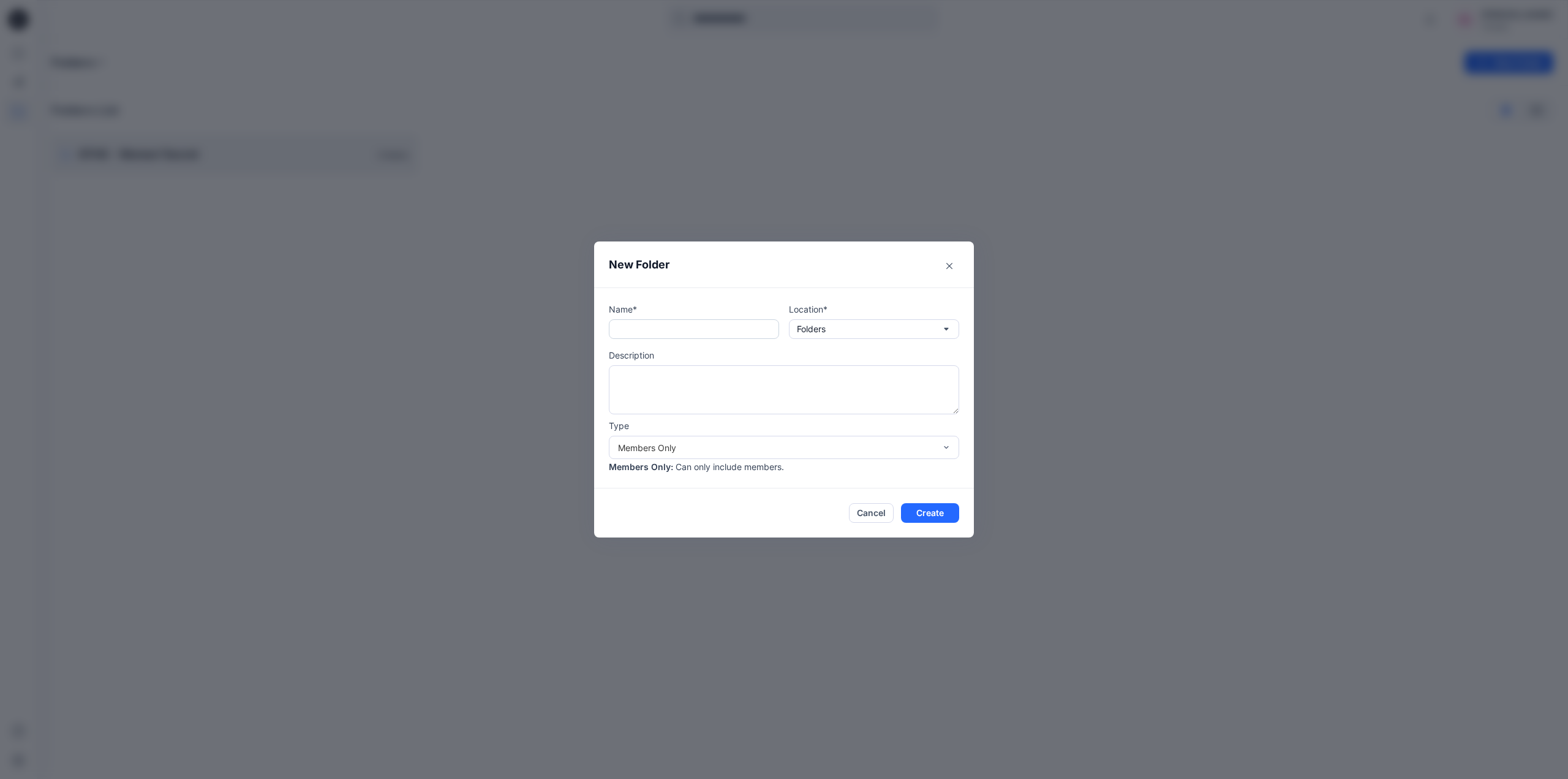
click at [679, 332] on input "text" at bounding box center [694, 329] width 170 height 20
click at [856, 447] on div "Members Only" at bounding box center [776, 447] width 317 height 13
click at [759, 471] on div "Members Only" at bounding box center [783, 474] width 345 height 21
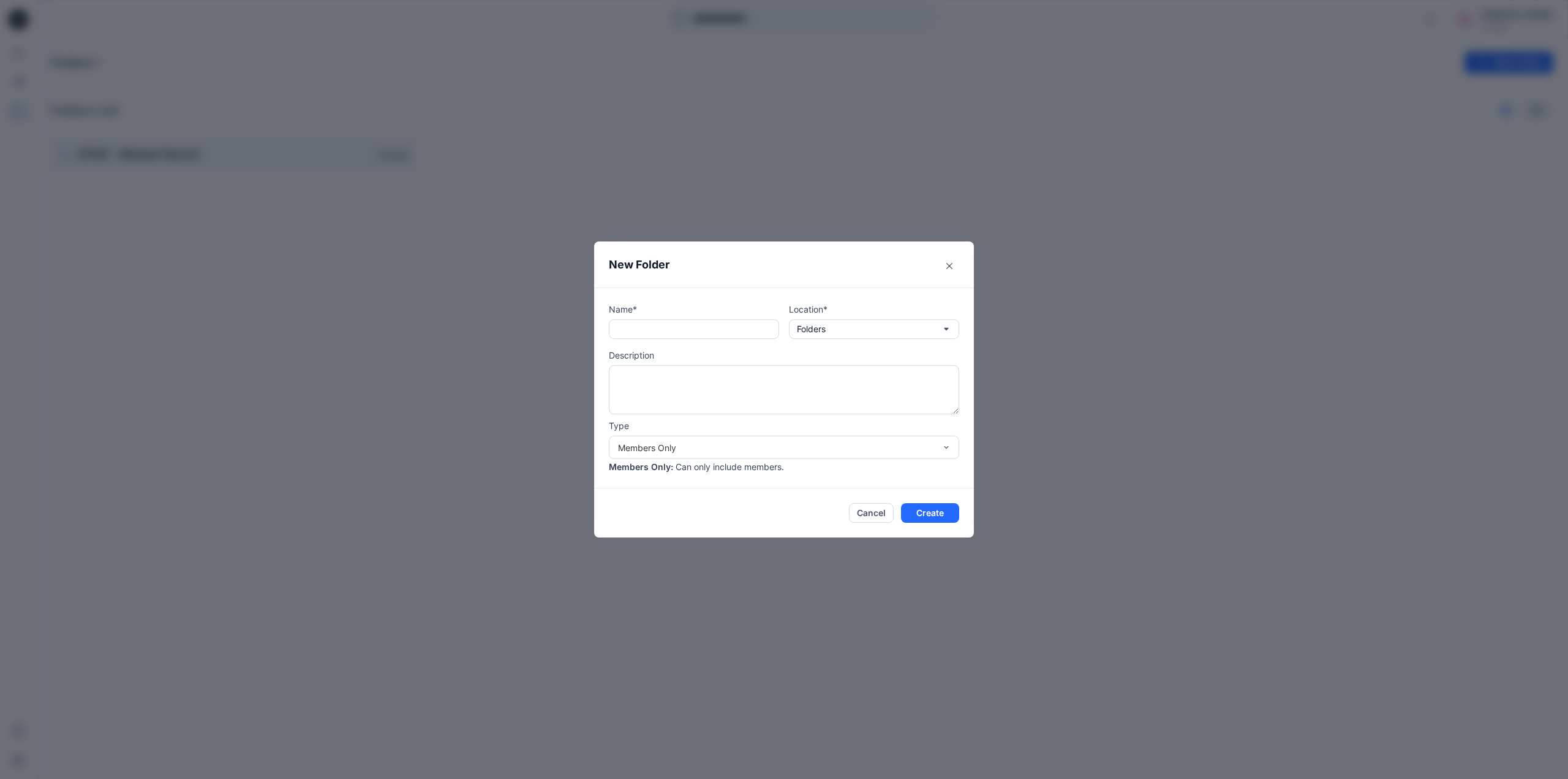
click at [721, 527] on footer "Cancel Create" at bounding box center [783, 512] width 380 height 49
click at [709, 330] on input "text" at bounding box center [694, 329] width 170 height 20
click at [657, 328] on input "text" at bounding box center [694, 329] width 170 height 20
paste input "**********"
type input "**********"
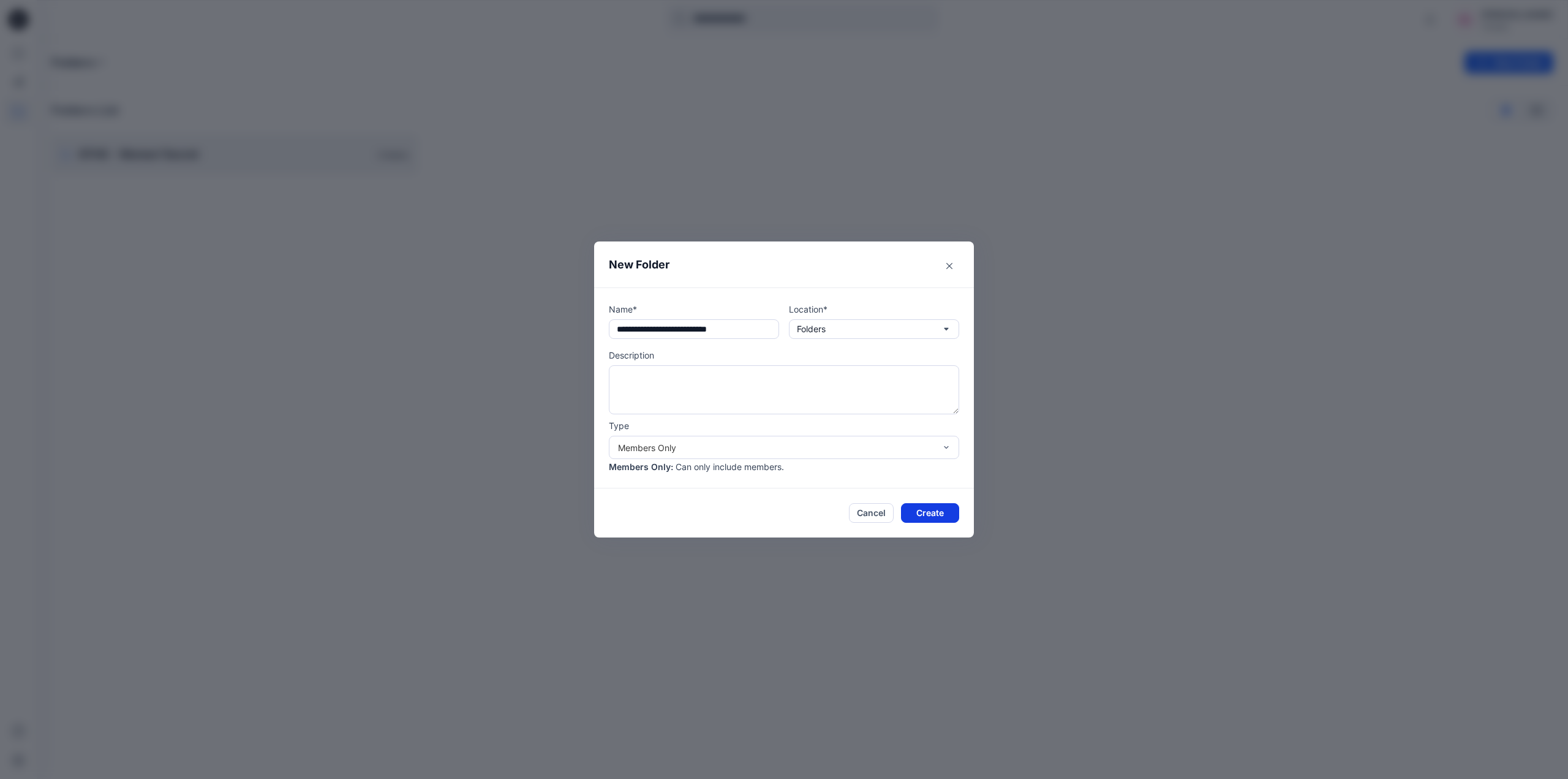
click at [930, 513] on button "Create" at bounding box center [930, 513] width 58 height 20
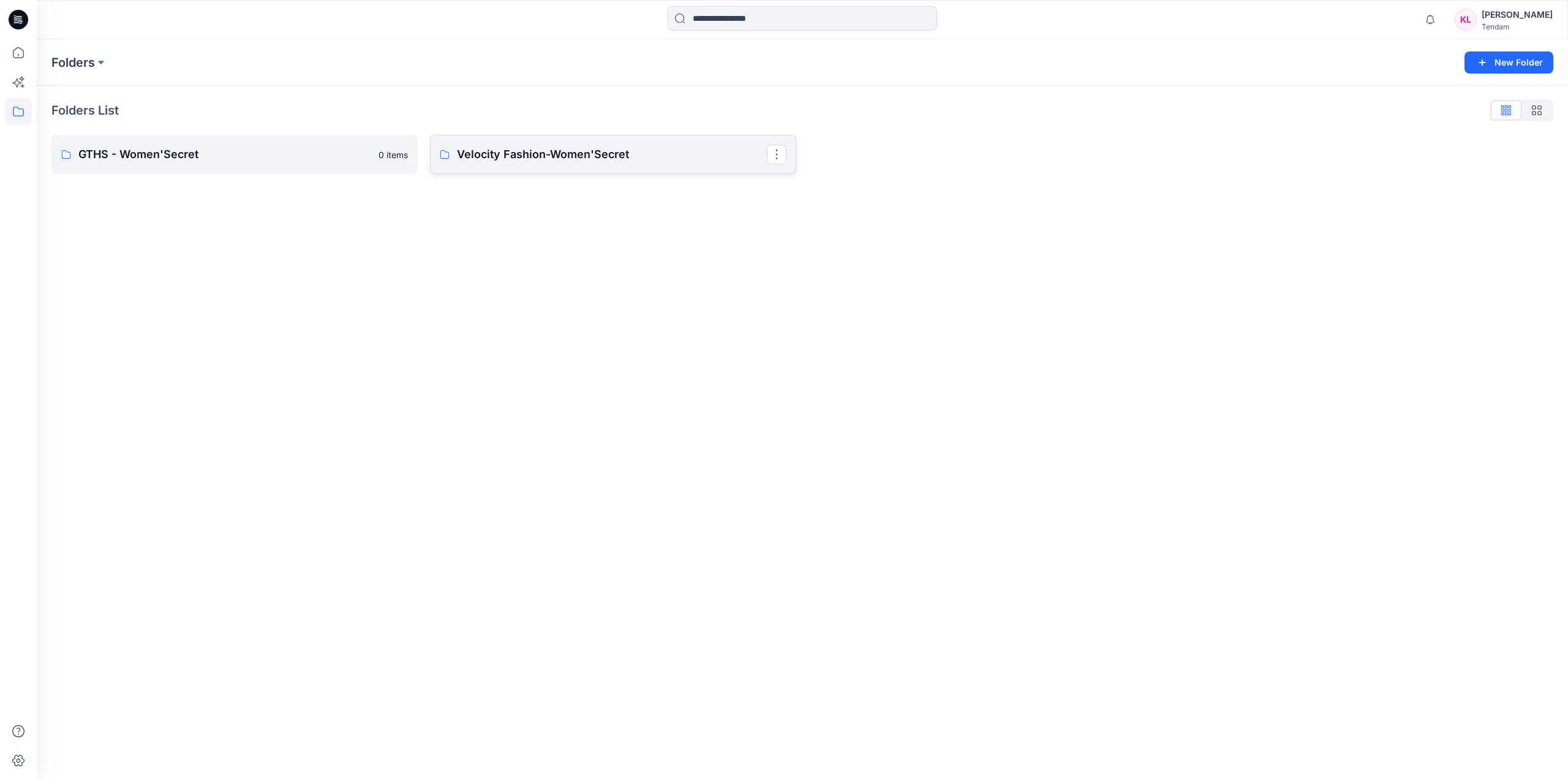
click at [546, 161] on p "Velocity Fashion-Women'Secret" at bounding box center [612, 154] width 310 height 17
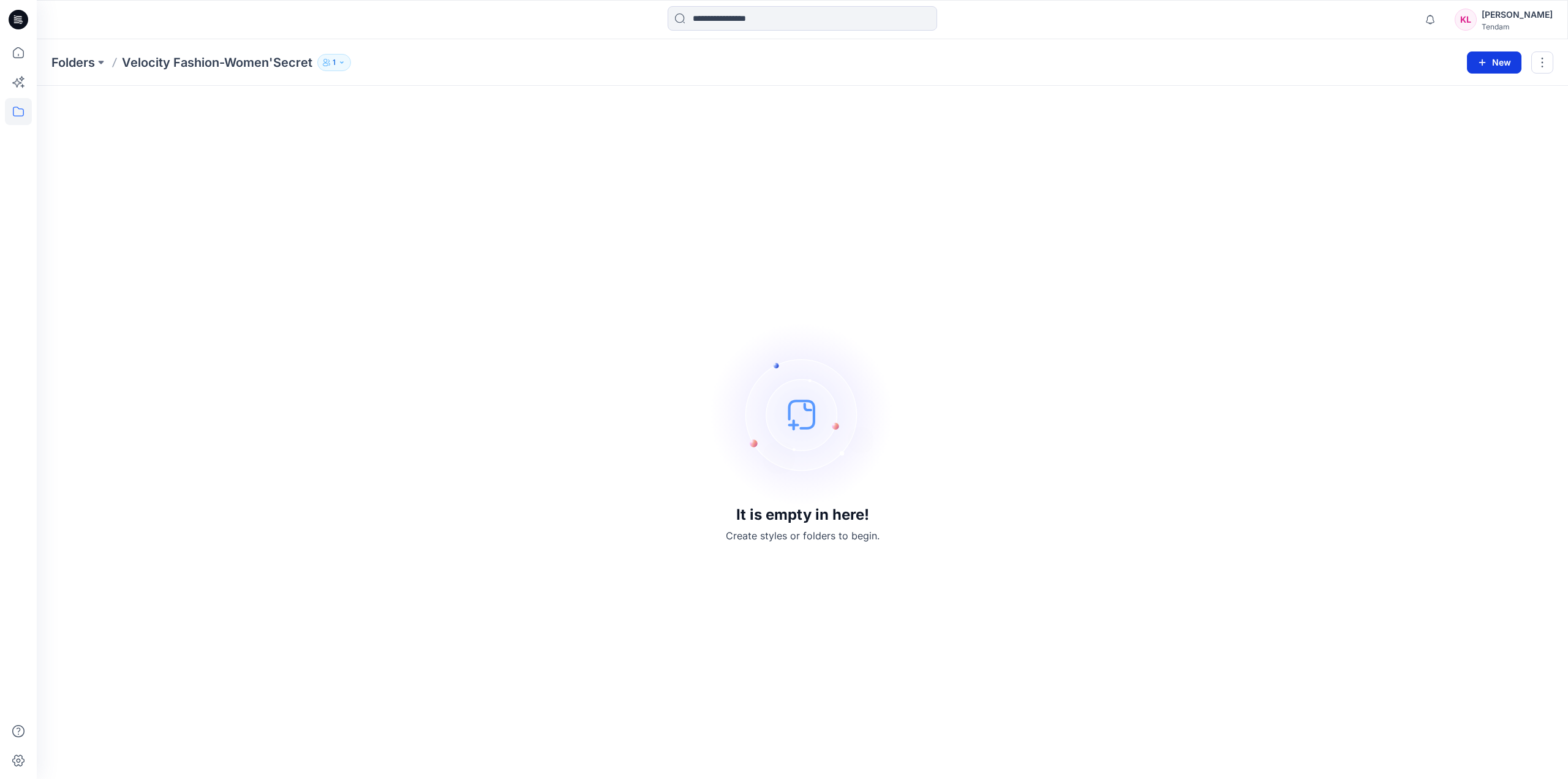
click at [1495, 65] on button "New" at bounding box center [1494, 63] width 54 height 22
click at [1471, 117] on p "New Folder" at bounding box center [1458, 117] width 45 height 13
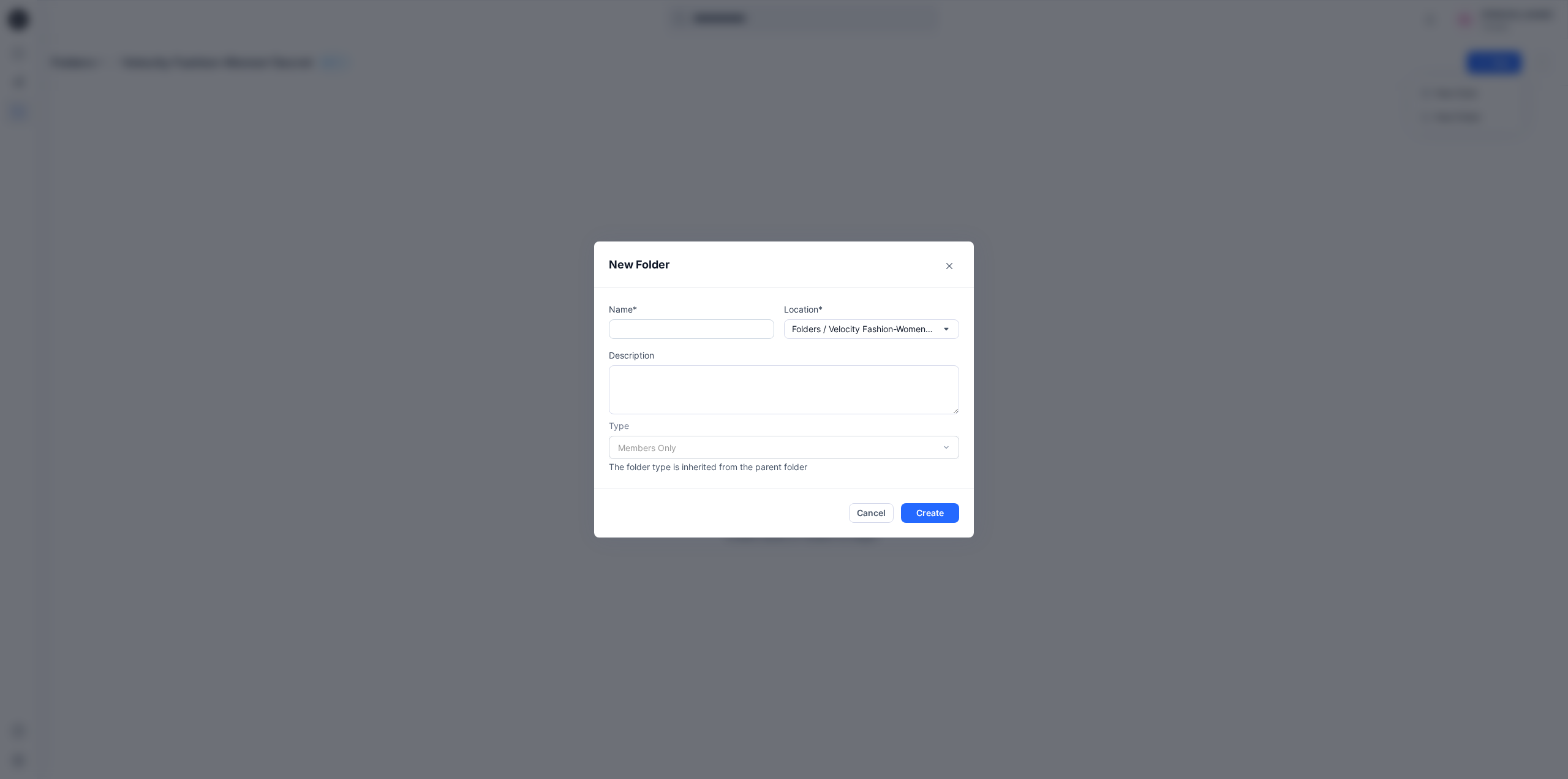
click at [680, 328] on input "text" at bounding box center [691, 329] width 165 height 20
paste input "**********"
type input "**********"
click at [933, 515] on button "Create" at bounding box center [930, 513] width 58 height 20
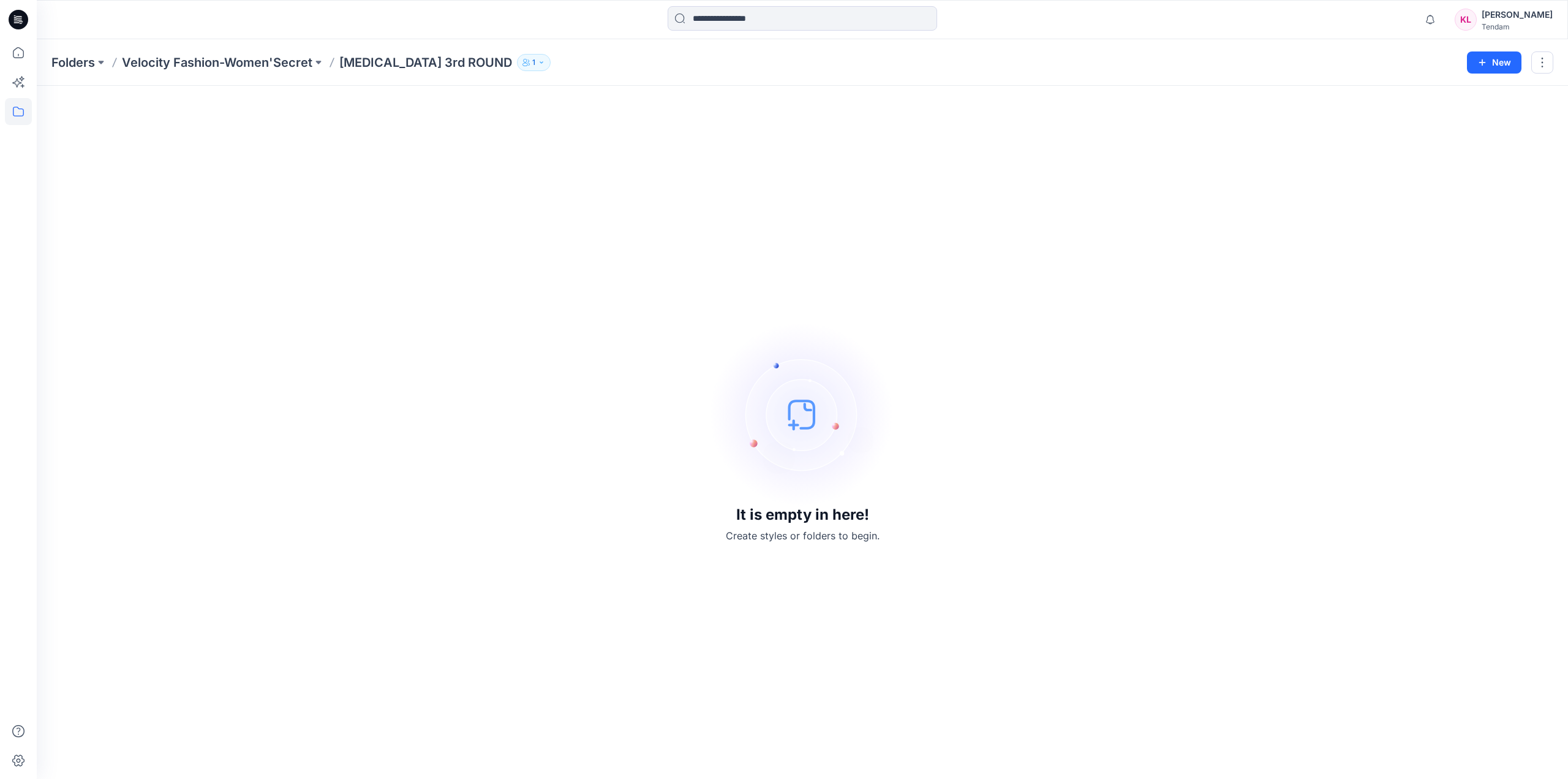
click at [538, 63] on icon "button" at bounding box center [541, 63] width 8 height 8
click at [547, 112] on div "Folder Access Members Only" at bounding box center [523, 98] width 184 height 43
click at [1538, 63] on button "button" at bounding box center [1543, 63] width 22 height 22
click at [1504, 63] on button "New" at bounding box center [1494, 63] width 54 height 22
click at [1193, 436] on div "It is empty in here! Create styles or folders to begin." at bounding box center [803, 432] width 1502 height 664
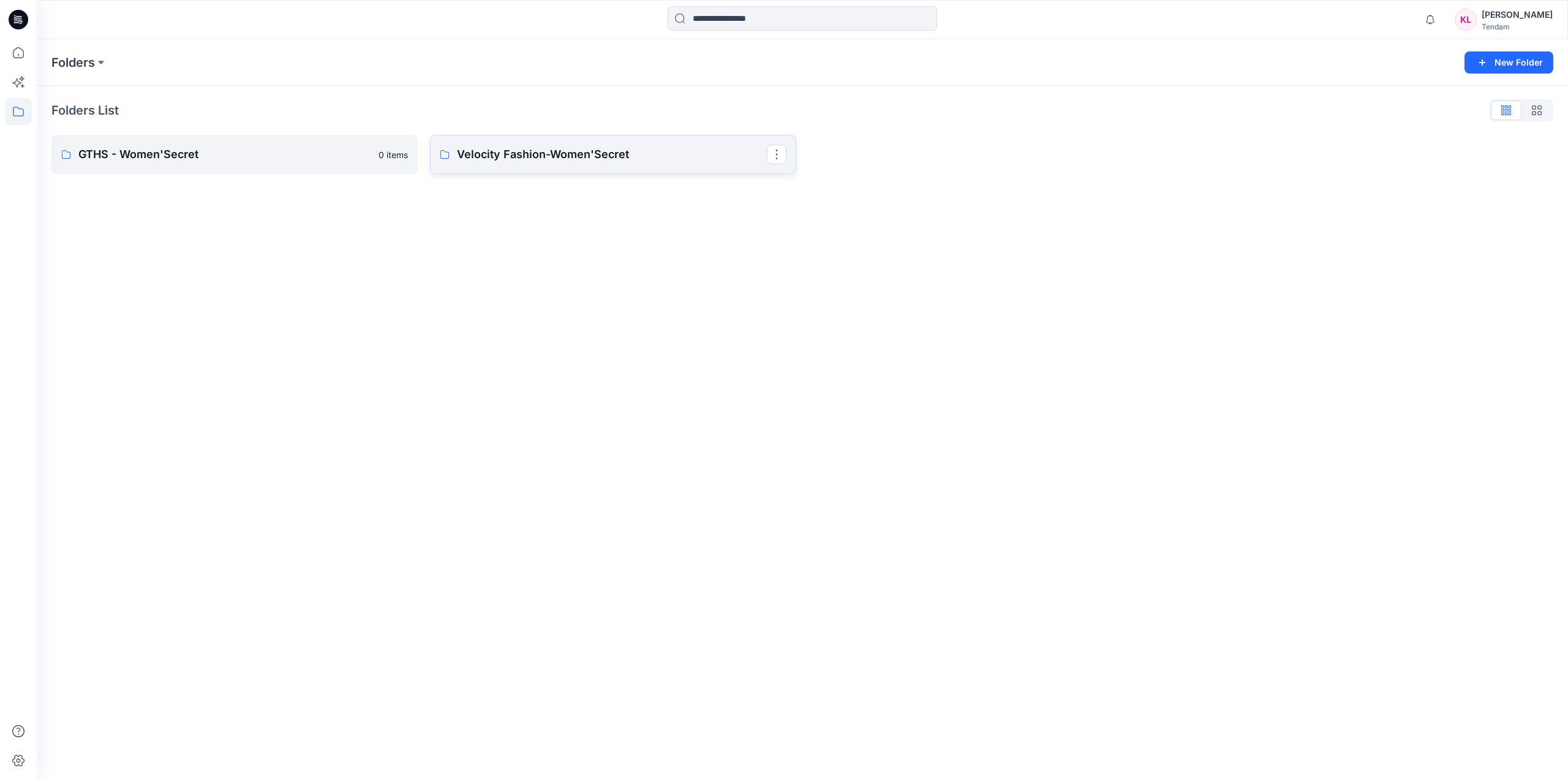
click at [655, 154] on p "Velocity Fashion-Women'Secret" at bounding box center [612, 154] width 310 height 17
